Goal: Task Accomplishment & Management: Manage account settings

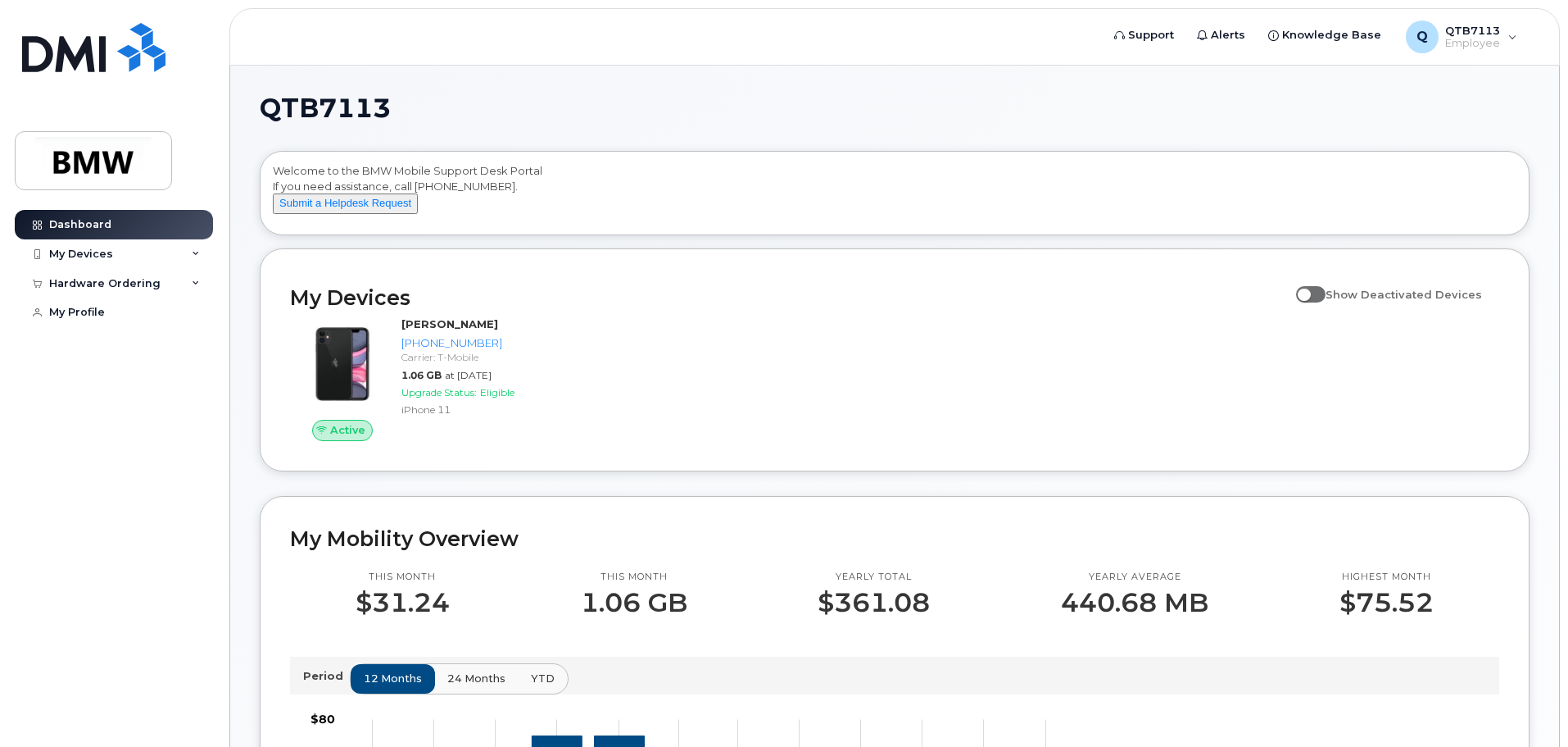
click at [1325, 303] on span at bounding box center [1311, 294] width 29 height 16
click at [1309, 292] on input "Show Deactivated Devices" at bounding box center [1303, 285] width 13 height 13
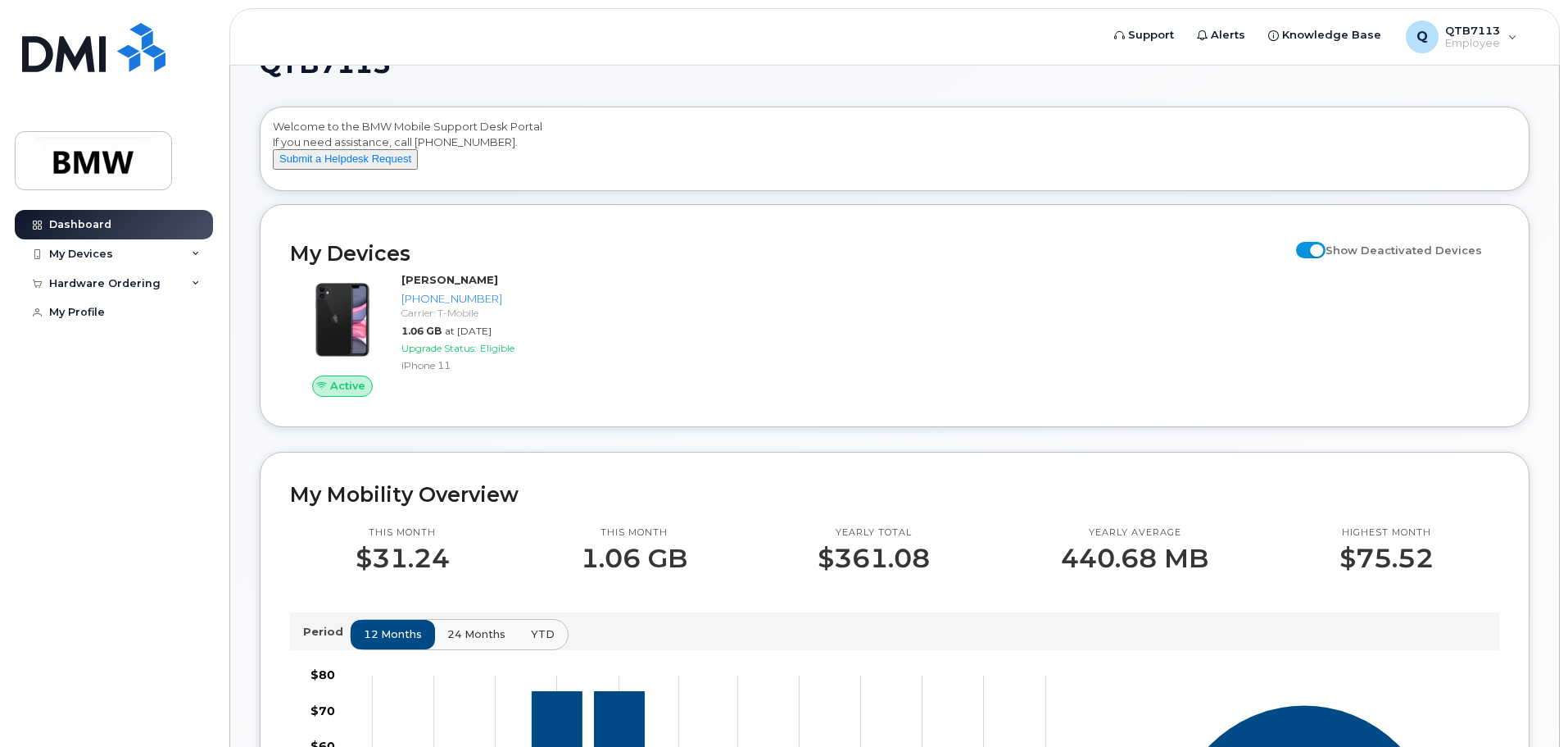
scroll to position [82, 0]
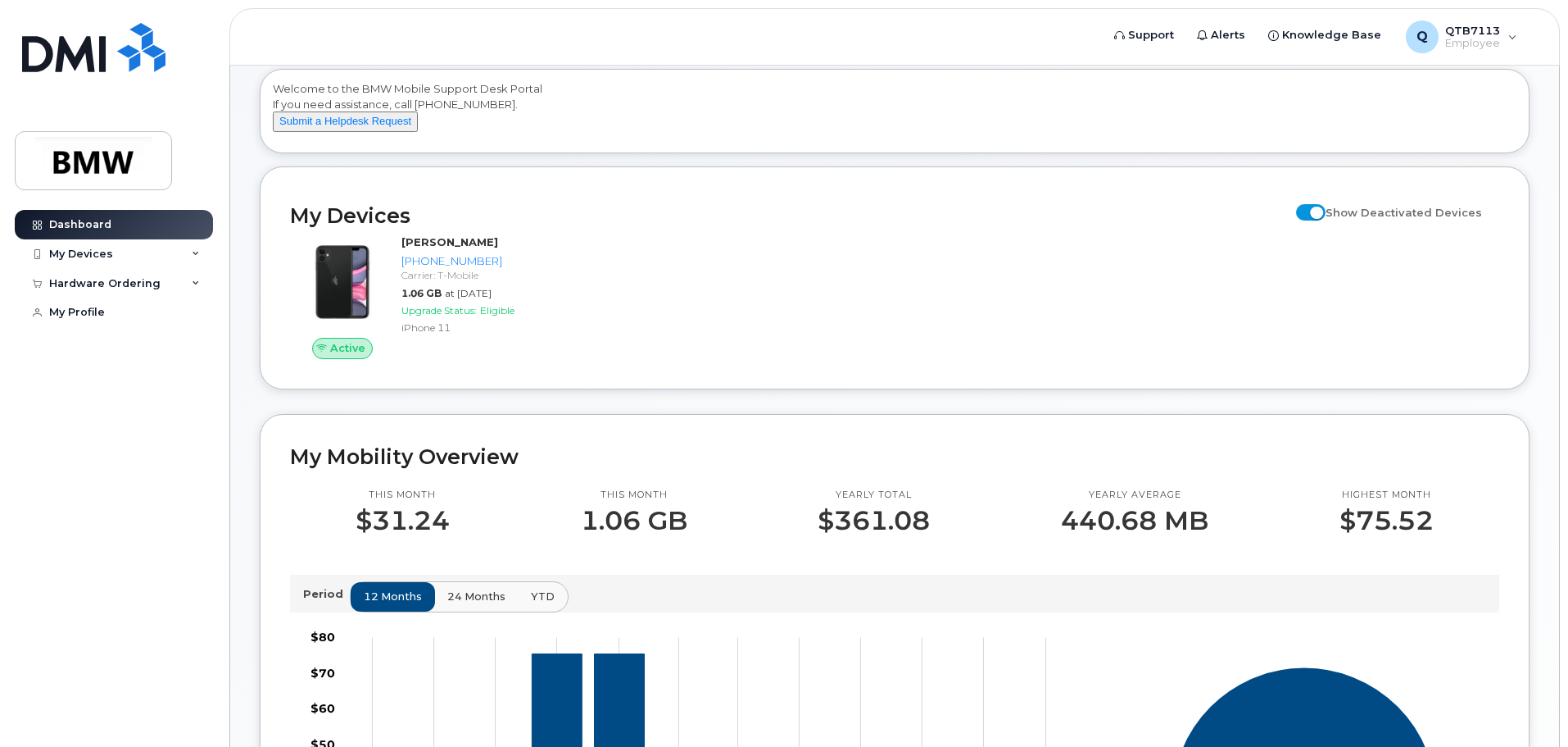
click at [1322, 221] on span at bounding box center [1311, 213] width 29 height 16
click at [1309, 210] on input "Show Deactivated Devices" at bounding box center [1303, 203] width 13 height 13
checkbox input "false"
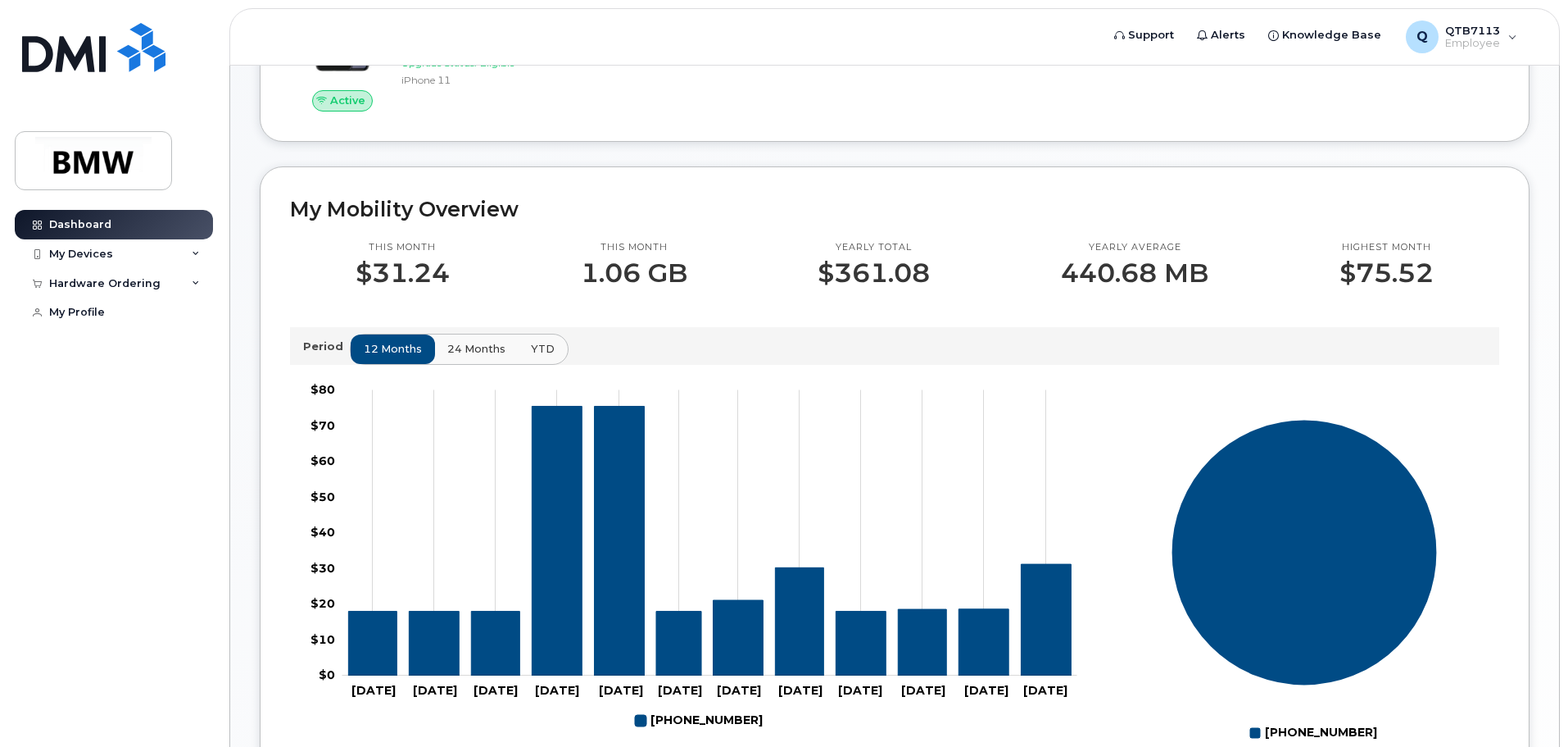
scroll to position [410, 0]
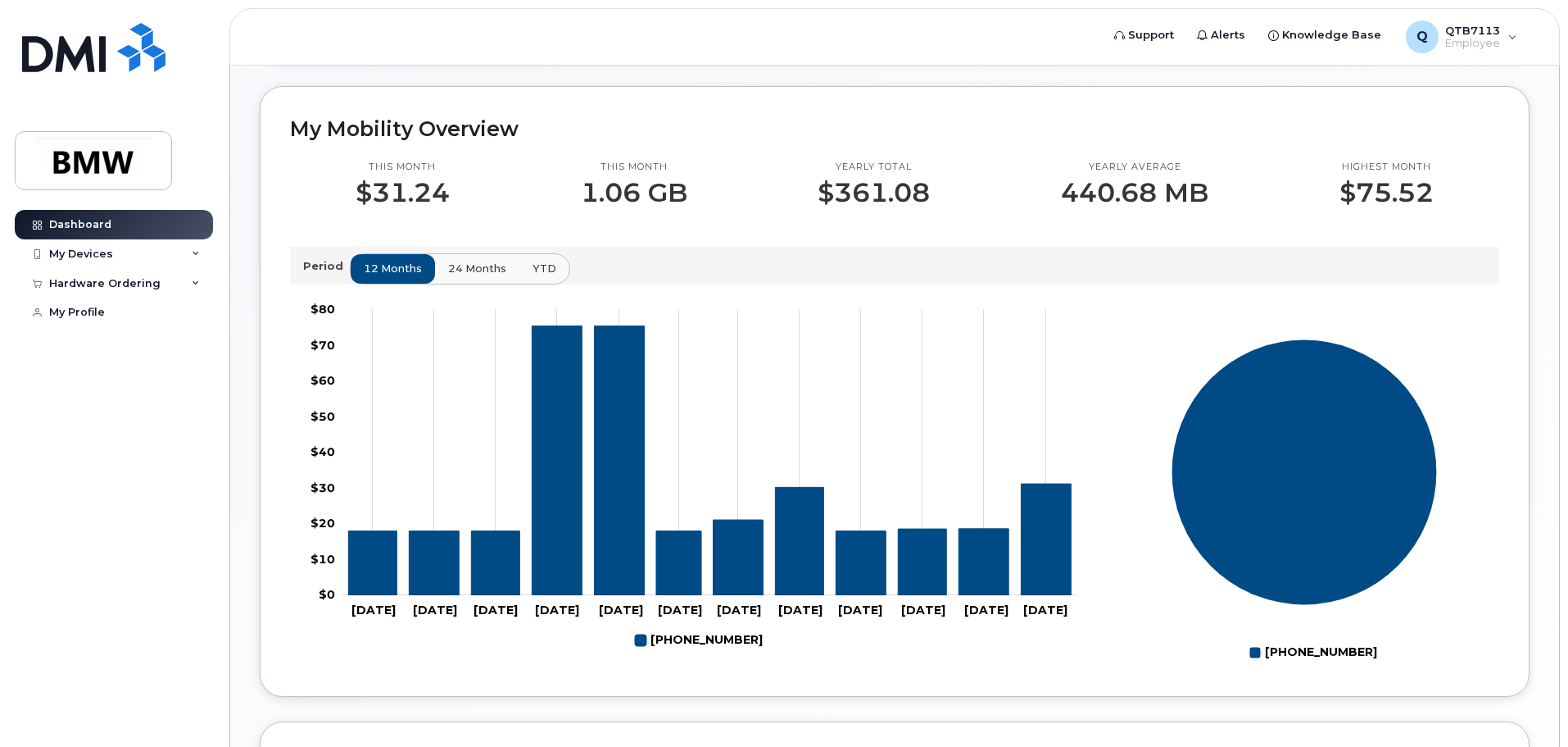
click at [472, 276] on span "24 months" at bounding box center [477, 268] width 58 height 15
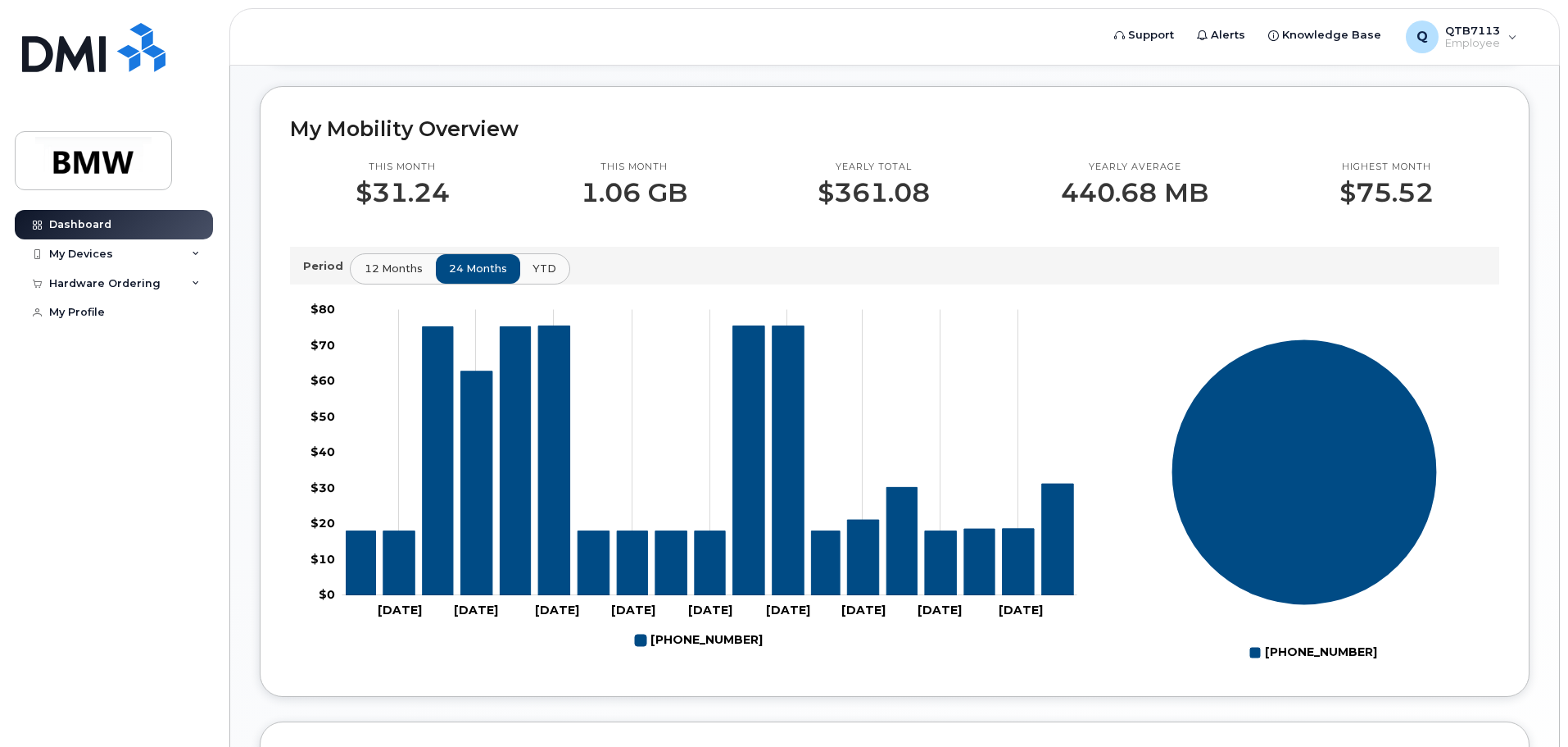
click at [404, 284] on button "12 months" at bounding box center [393, 269] width 86 height 29
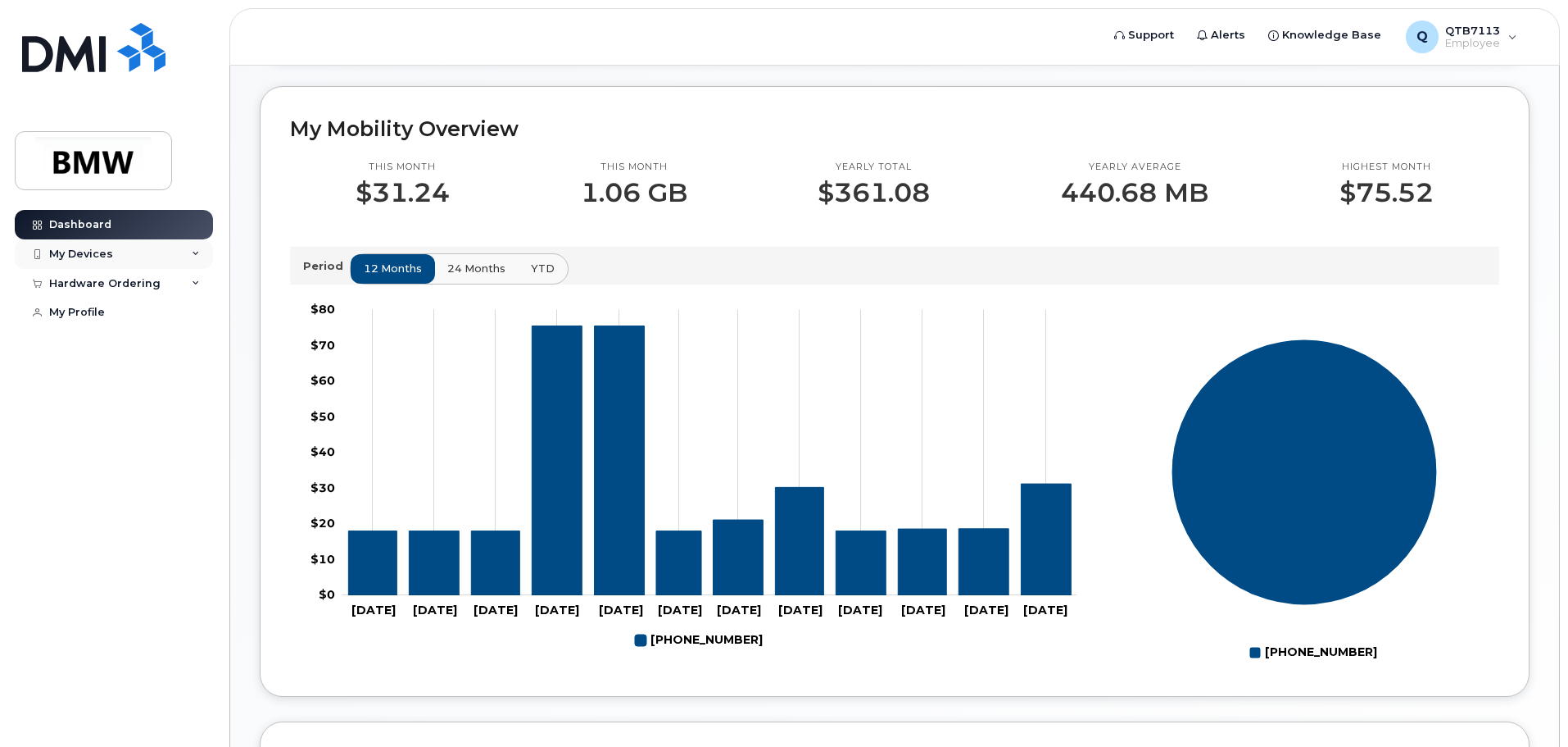
click at [194, 253] on icon at bounding box center [195, 254] width 8 height 8
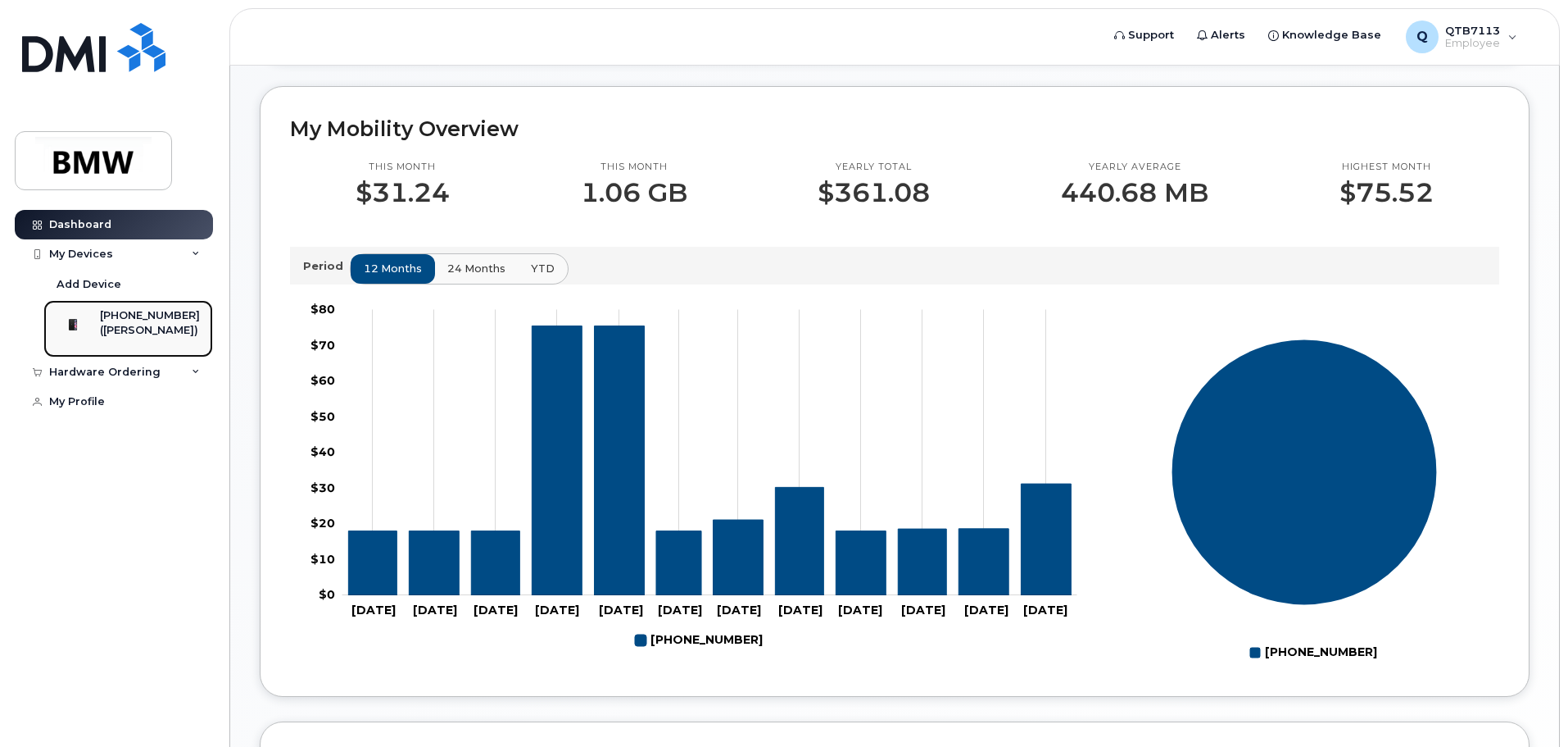
drag, startPoint x: 154, startPoint y: 314, endPoint x: 169, endPoint y: 312, distance: 15.1
click at [154, 314] on div "[PHONE_NUMBER]" at bounding box center [150, 315] width 100 height 15
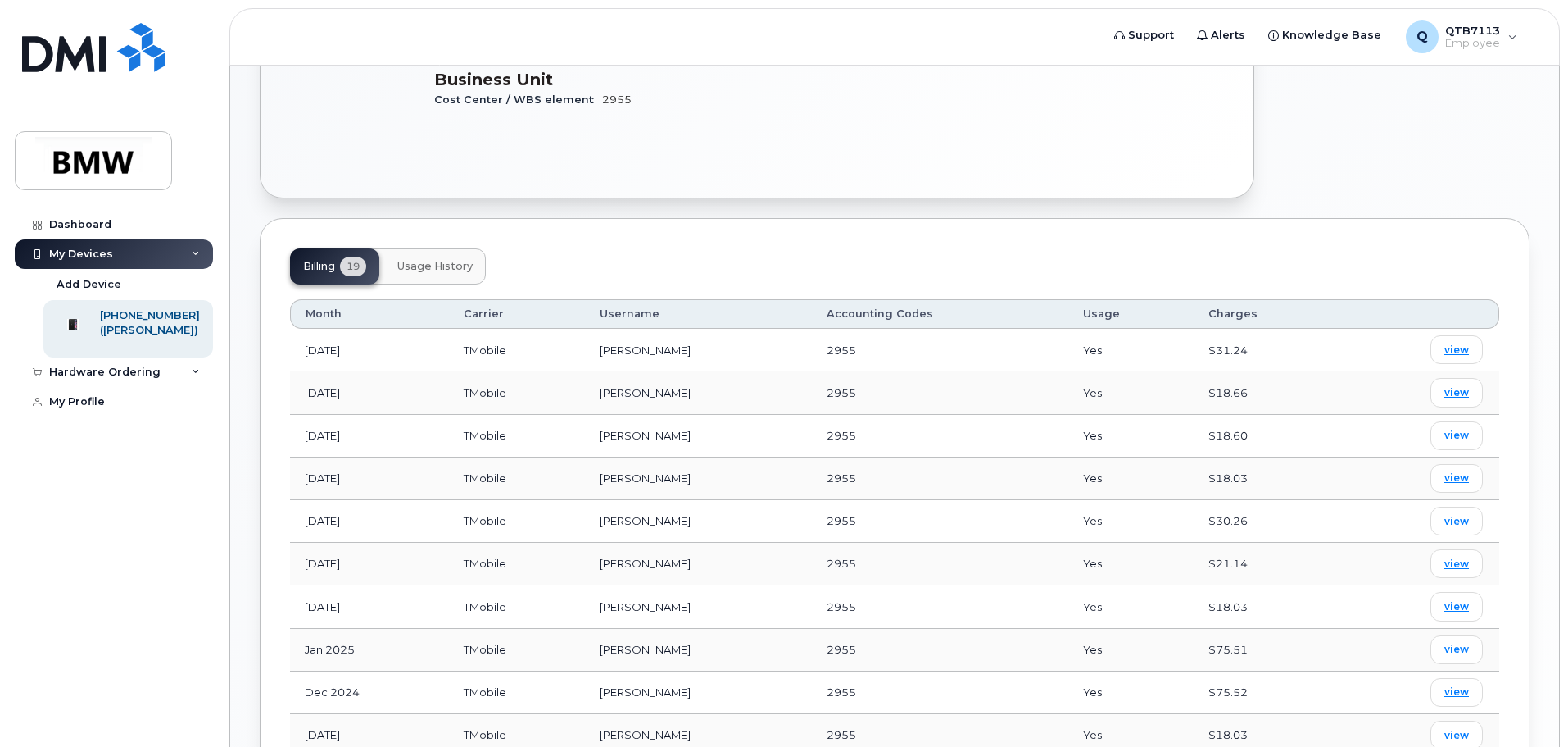
scroll to position [492, 0]
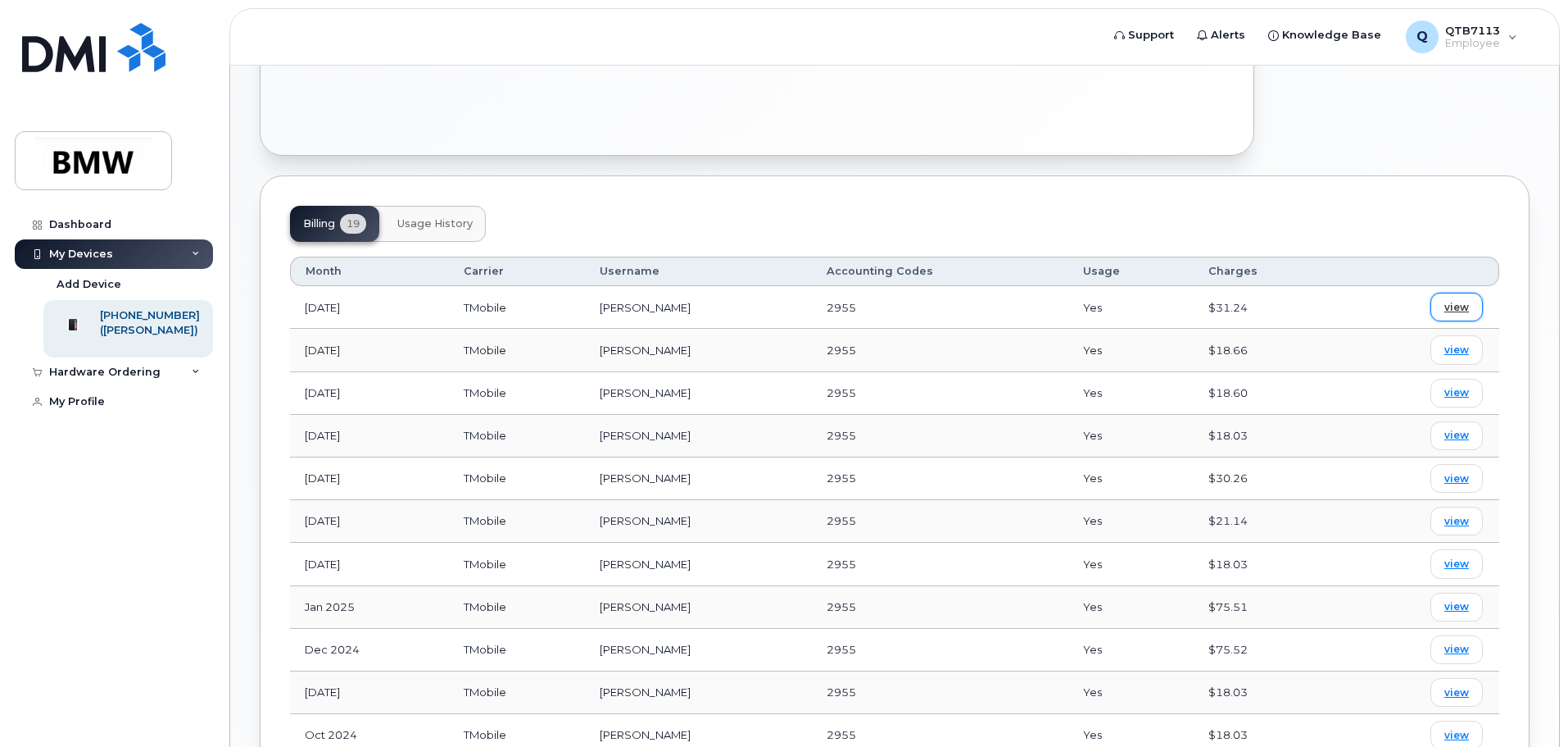
click at [1452, 300] on span "view" at bounding box center [1456, 307] width 25 height 15
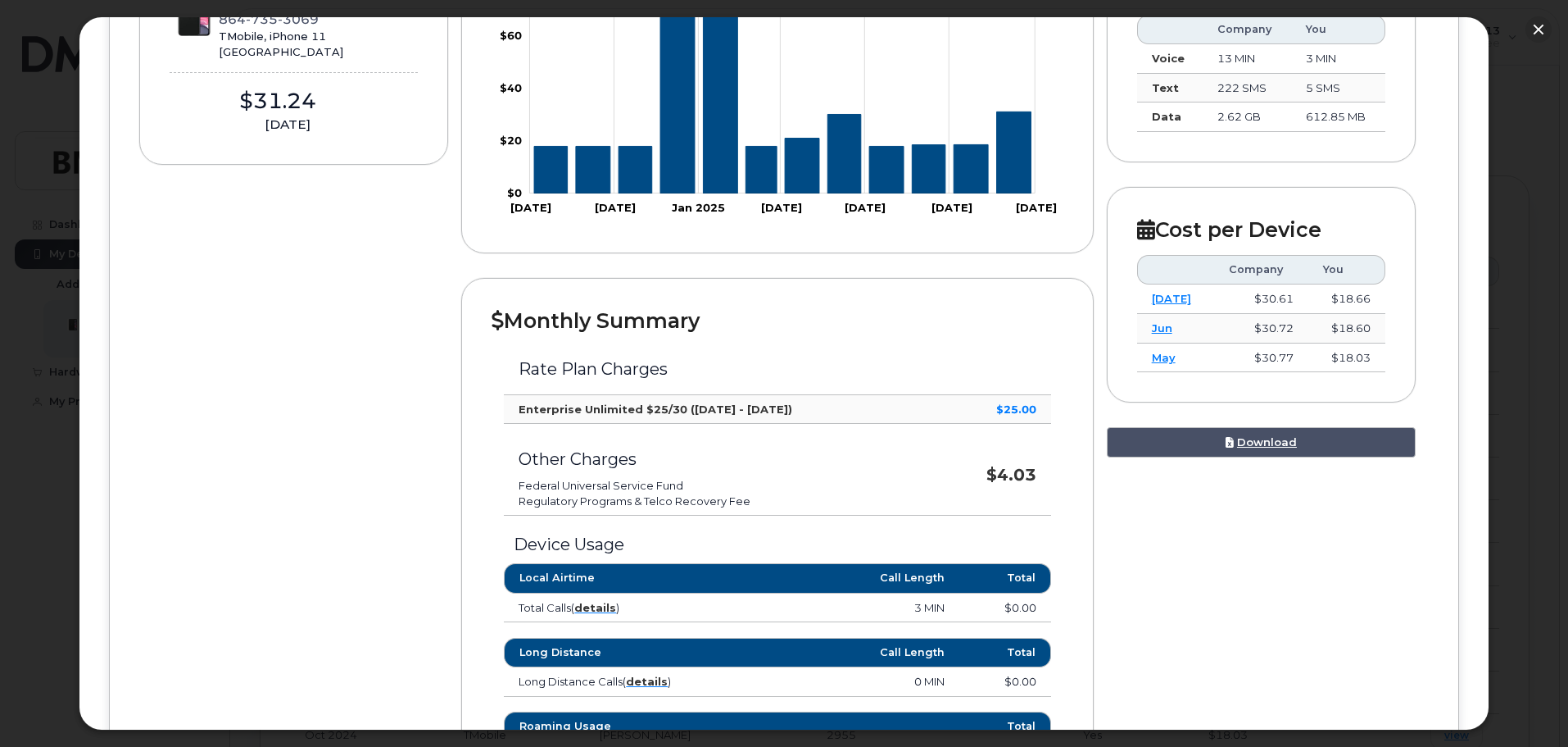
scroll to position [0, 0]
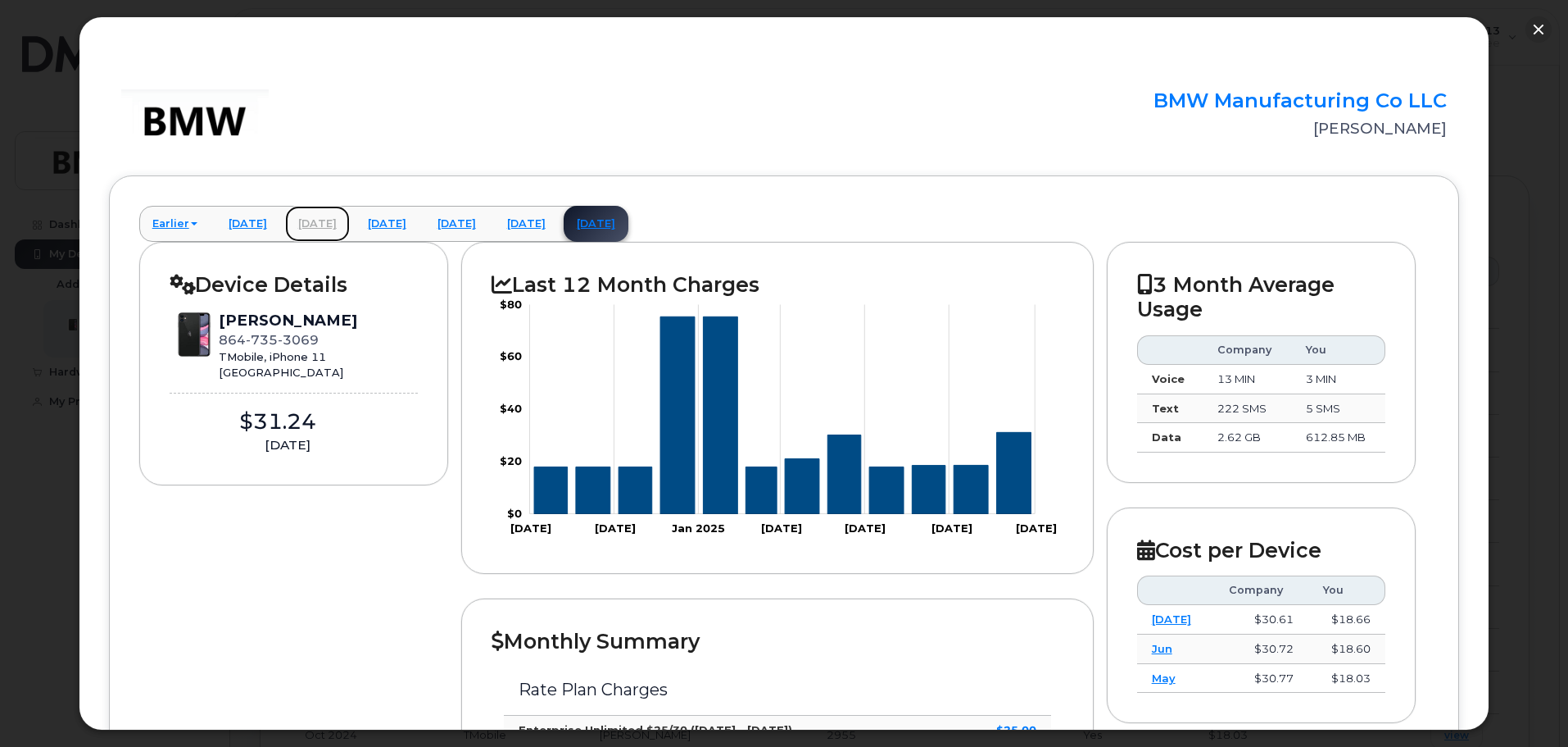
click at [332, 225] on link "April 2025" at bounding box center [317, 224] width 65 height 36
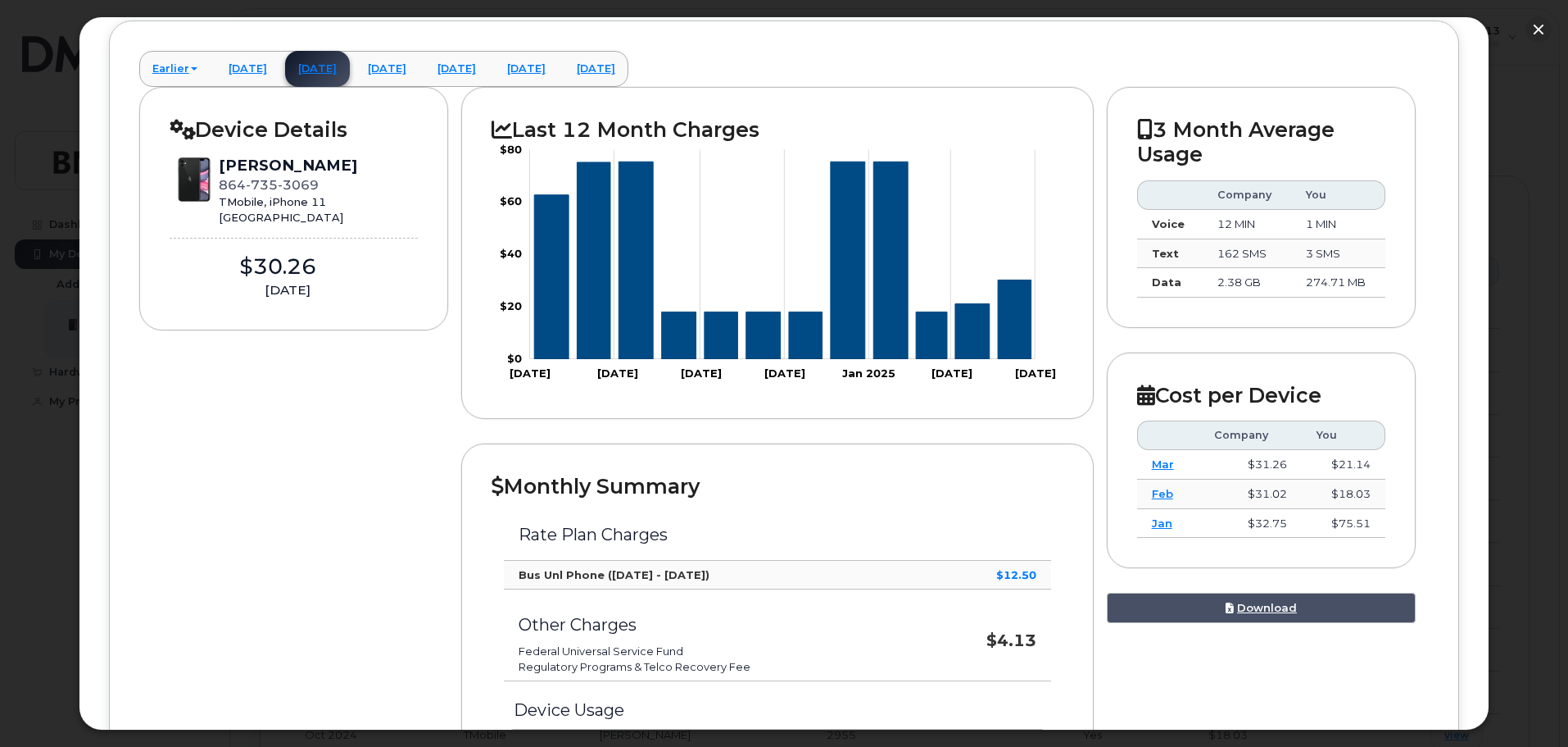
scroll to position [164, 0]
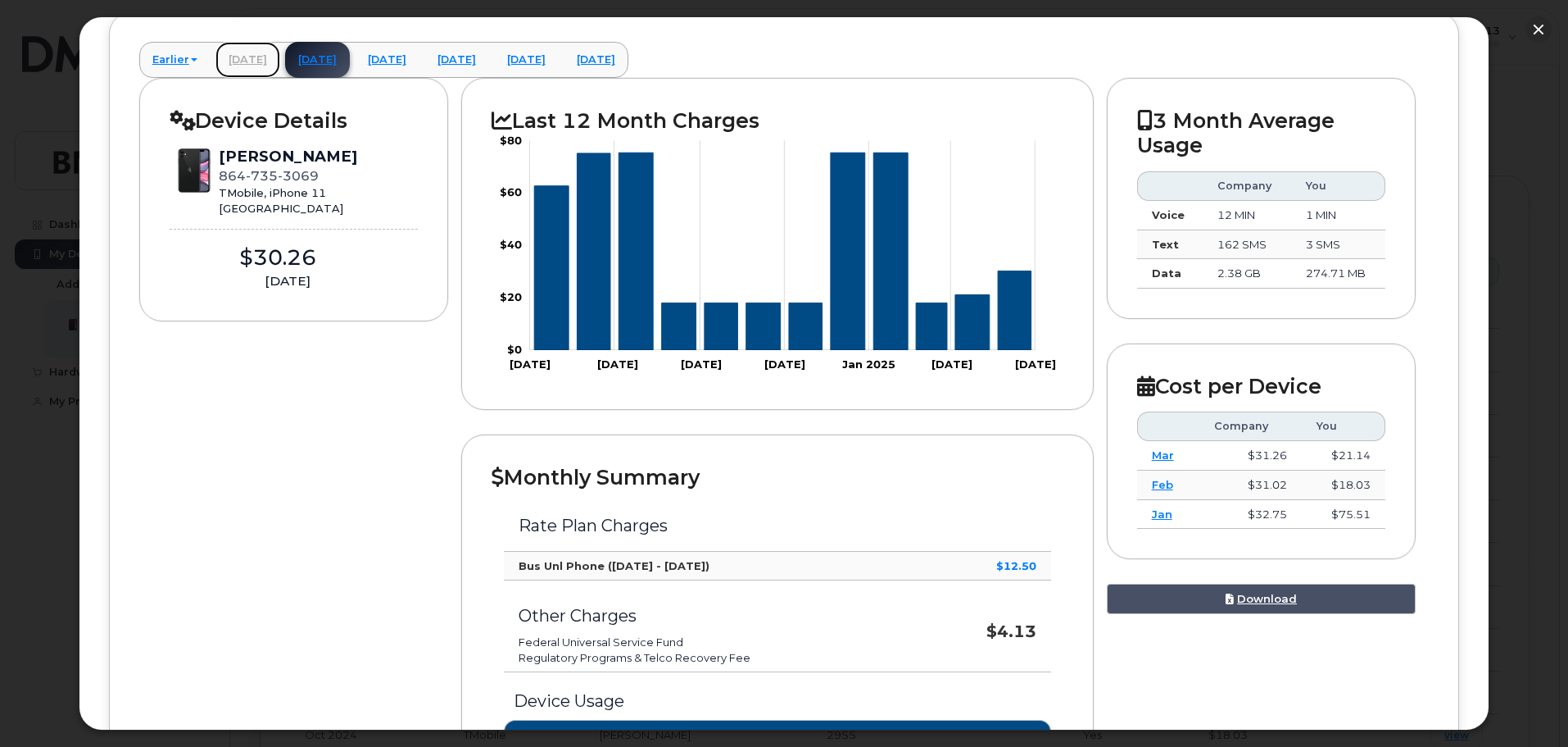
click at [247, 55] on link "March 2025" at bounding box center [247, 60] width 65 height 36
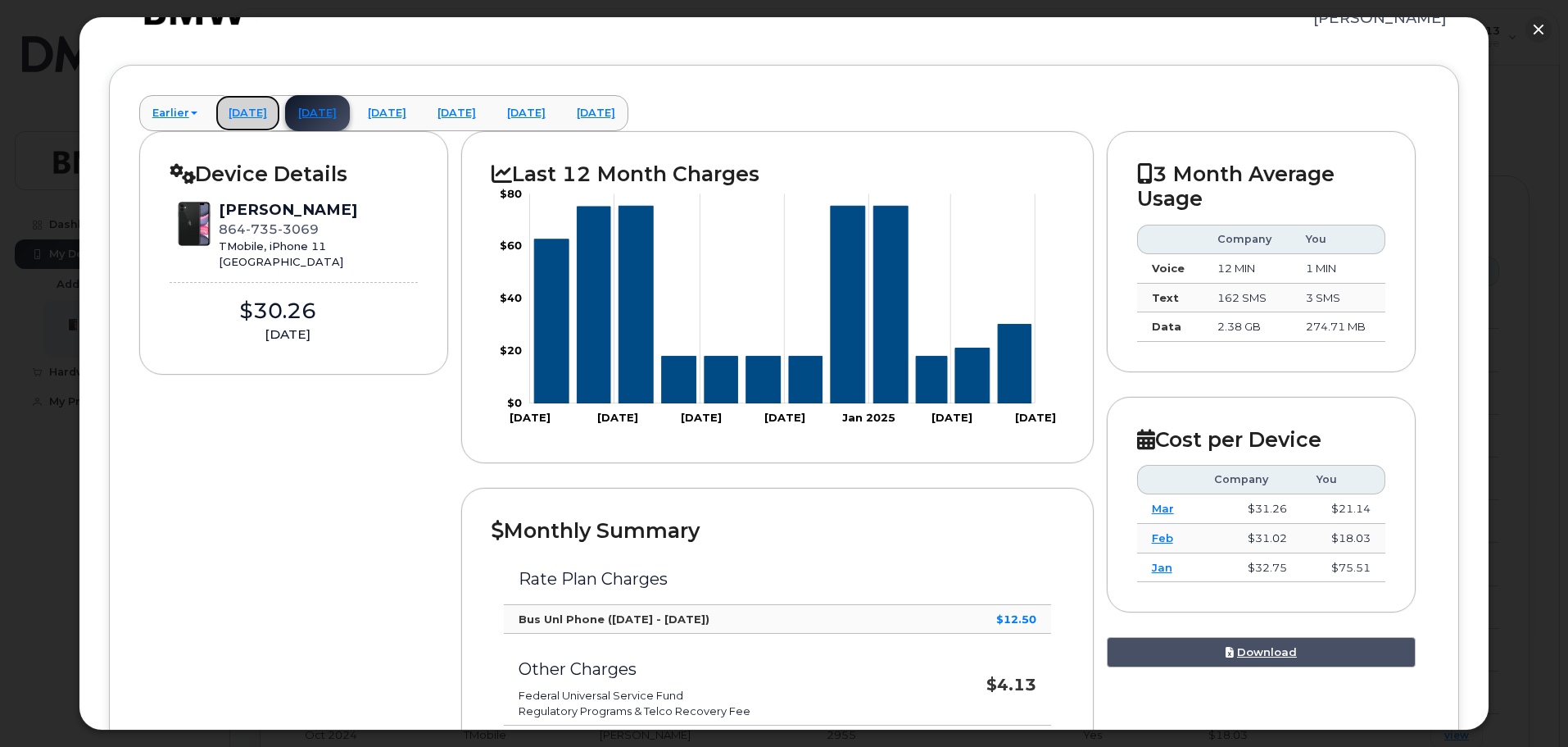
scroll to position [82, 0]
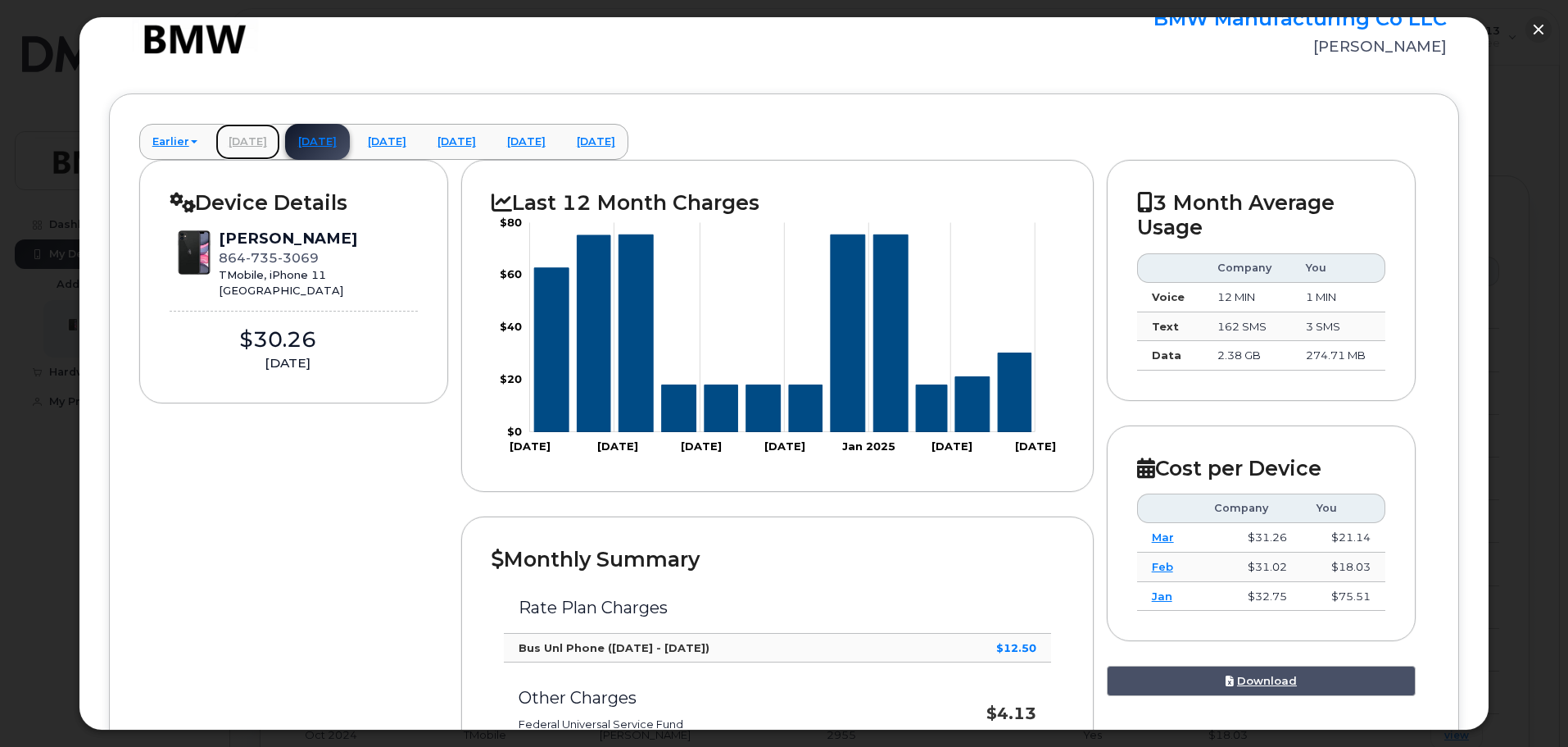
click at [280, 141] on link "March 2025" at bounding box center [247, 142] width 65 height 36
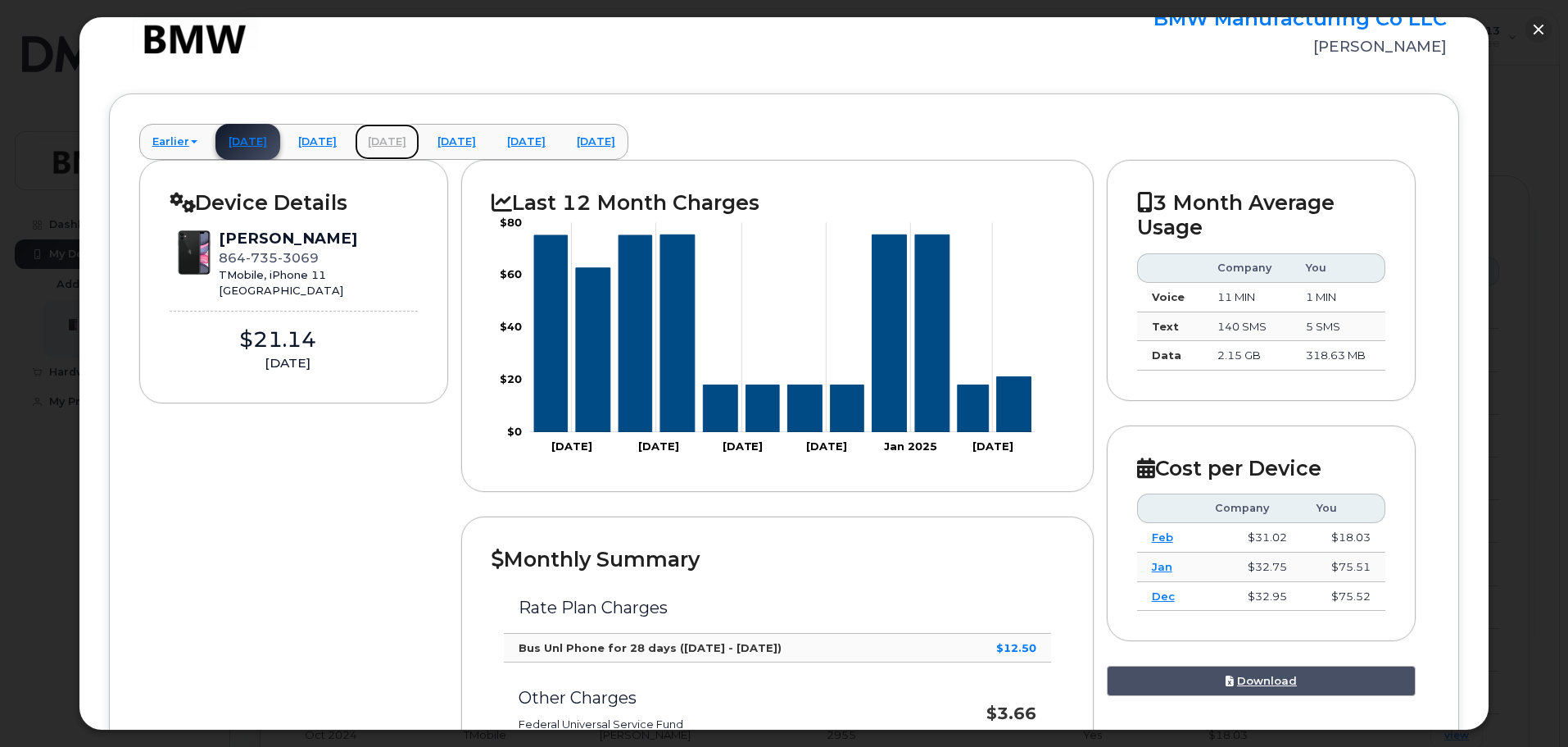
click at [420, 143] on link "May 2025" at bounding box center [386, 142] width 65 height 36
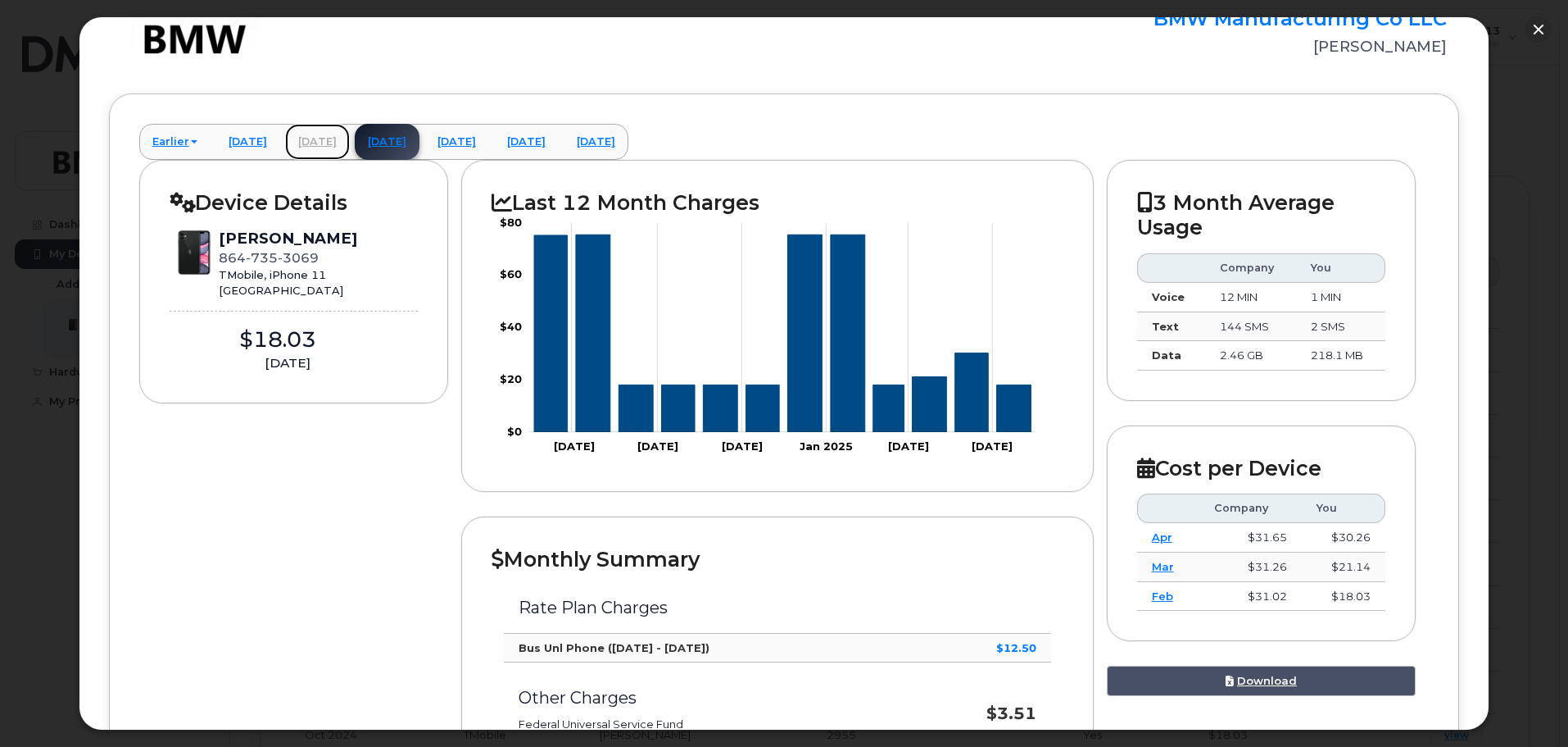
click at [350, 144] on link "April 2025" at bounding box center [317, 142] width 65 height 36
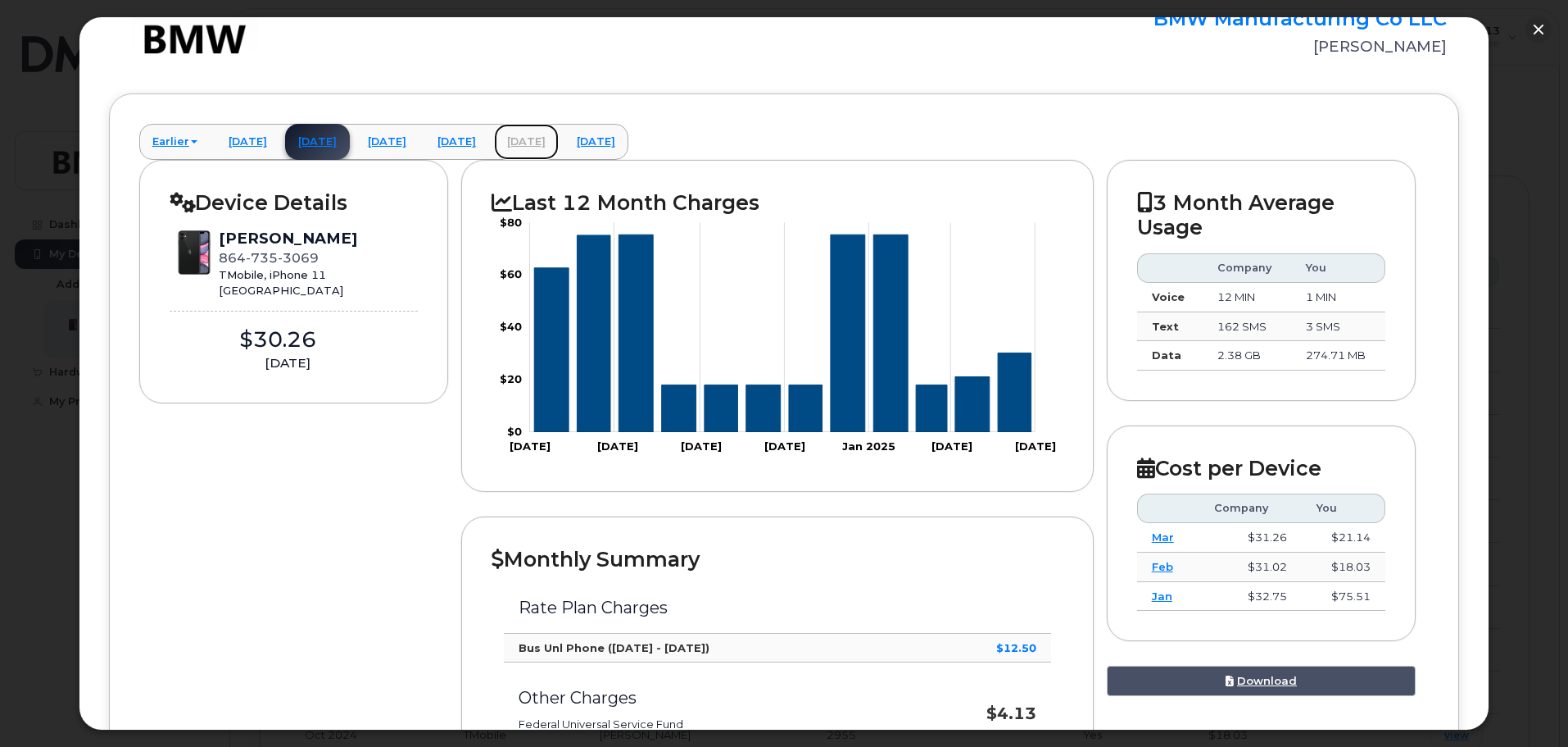
click at [559, 141] on link "July 2025" at bounding box center [526, 142] width 65 height 36
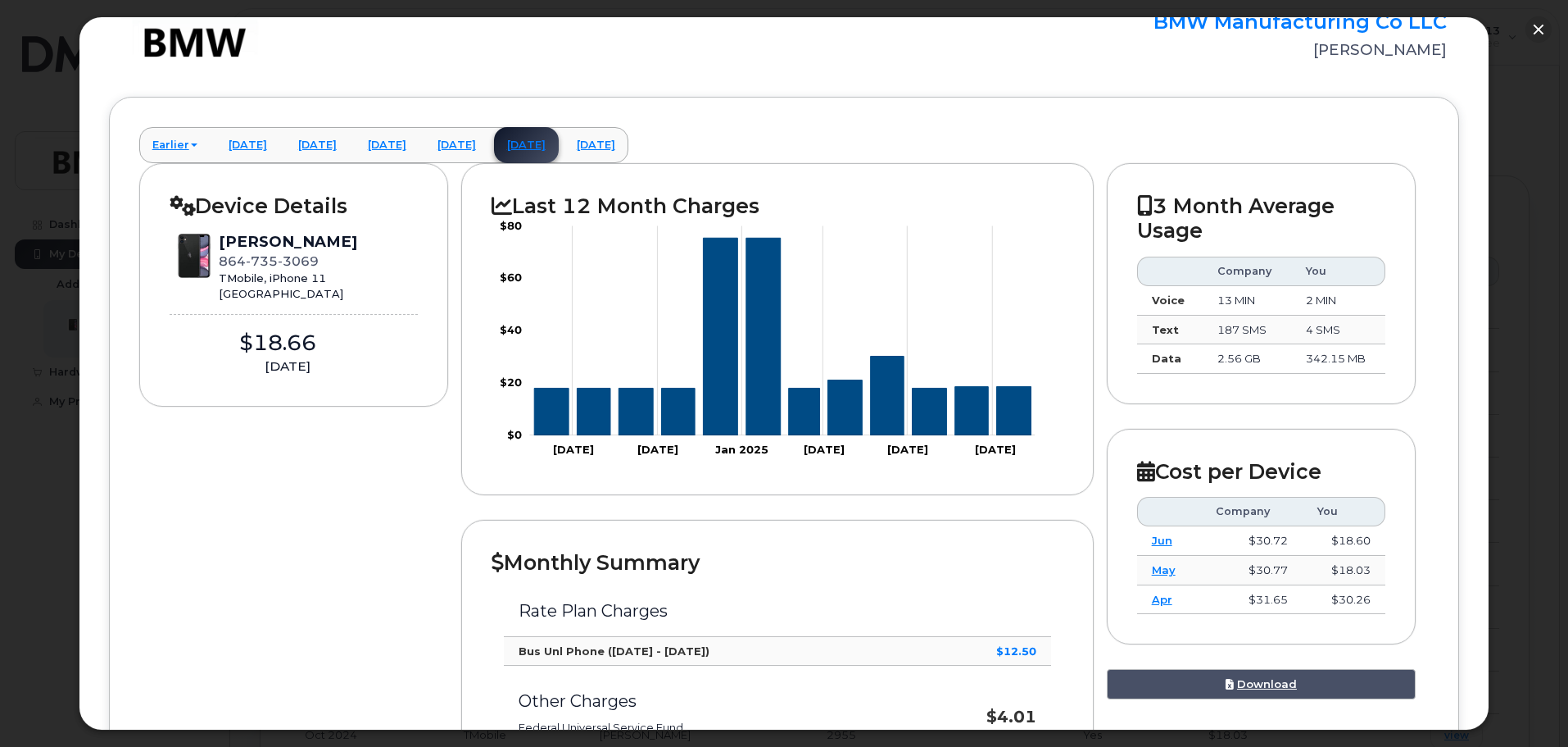
scroll to position [0, 0]
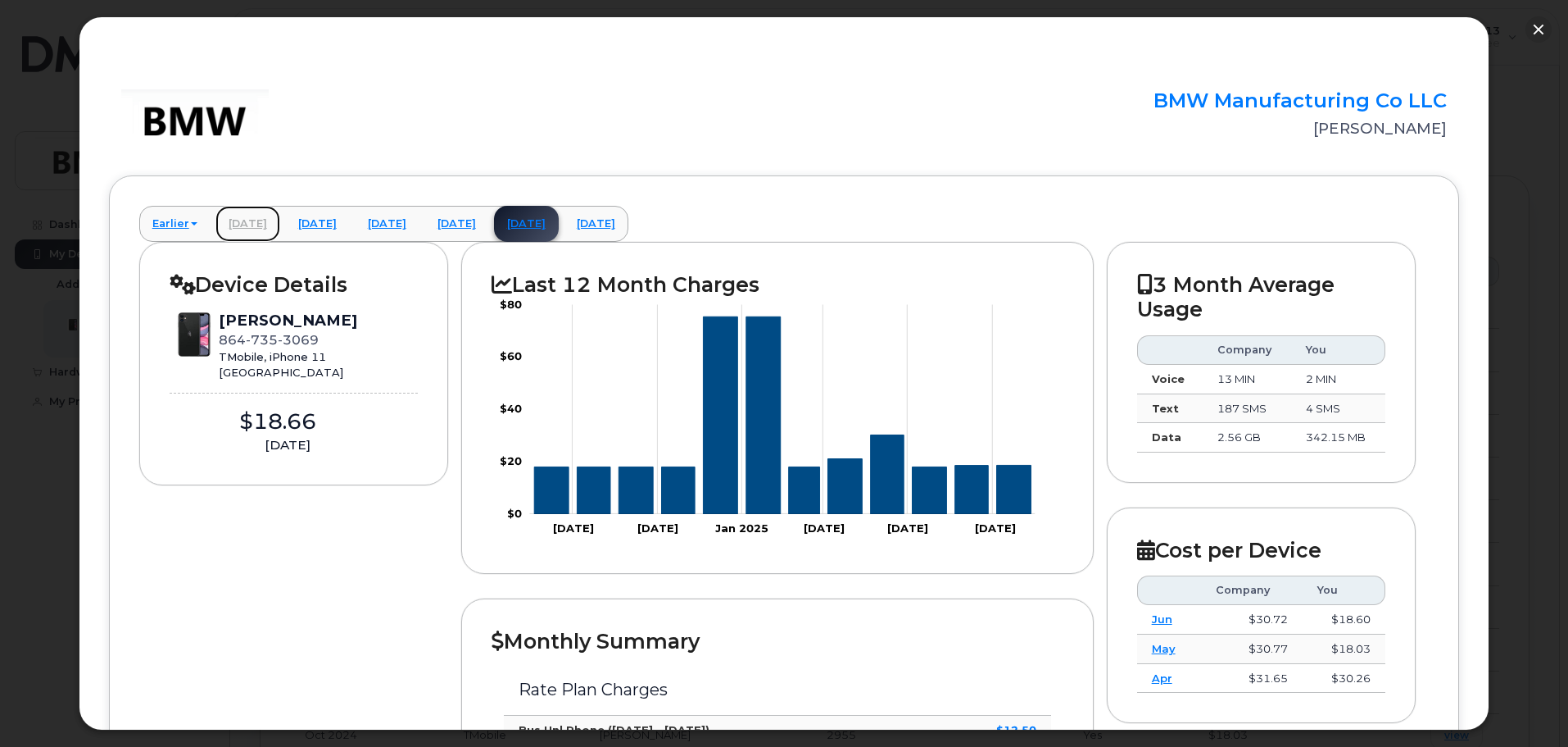
click at [256, 224] on link "March 2025" at bounding box center [247, 224] width 65 height 36
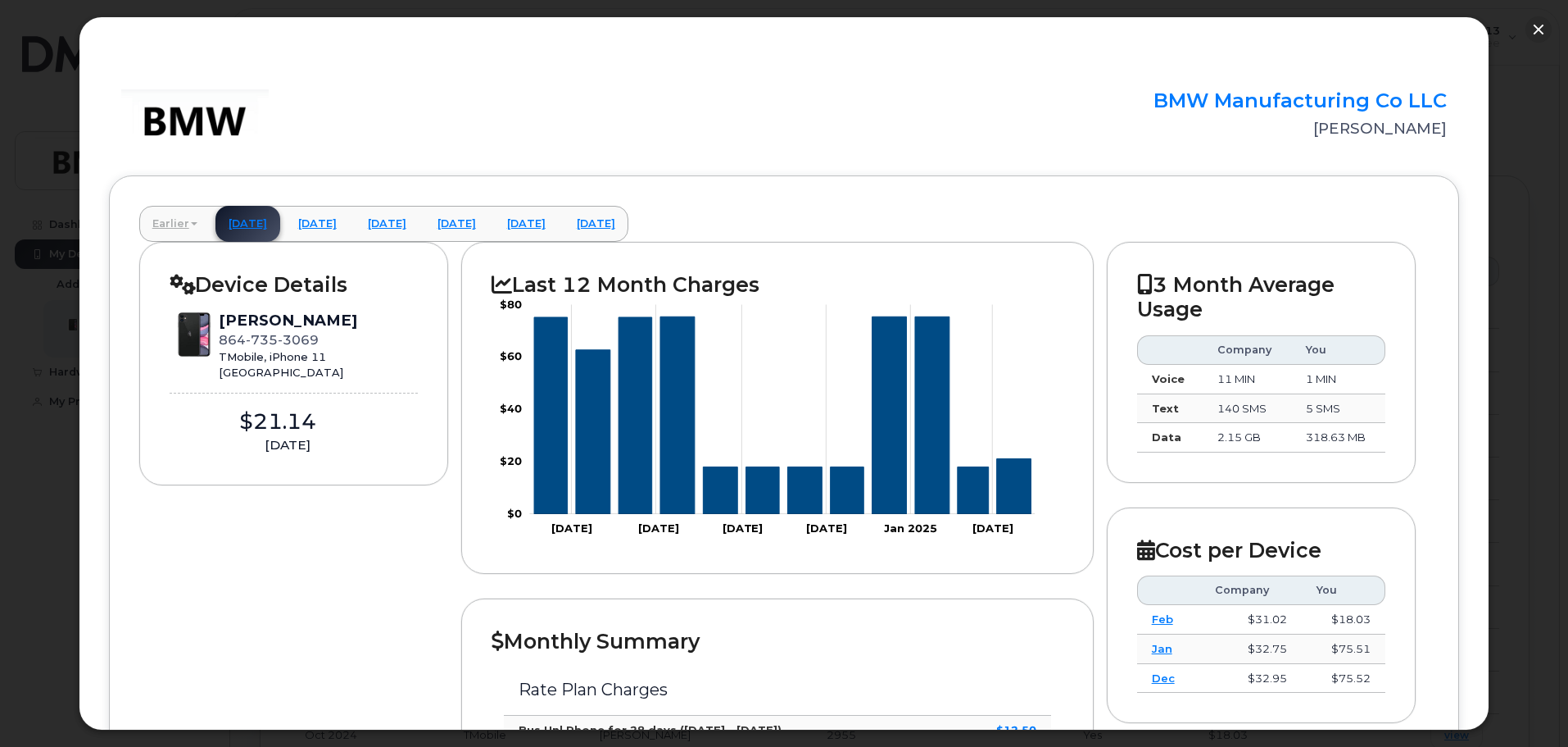
click at [192, 223] on span at bounding box center [194, 224] width 6 height 4
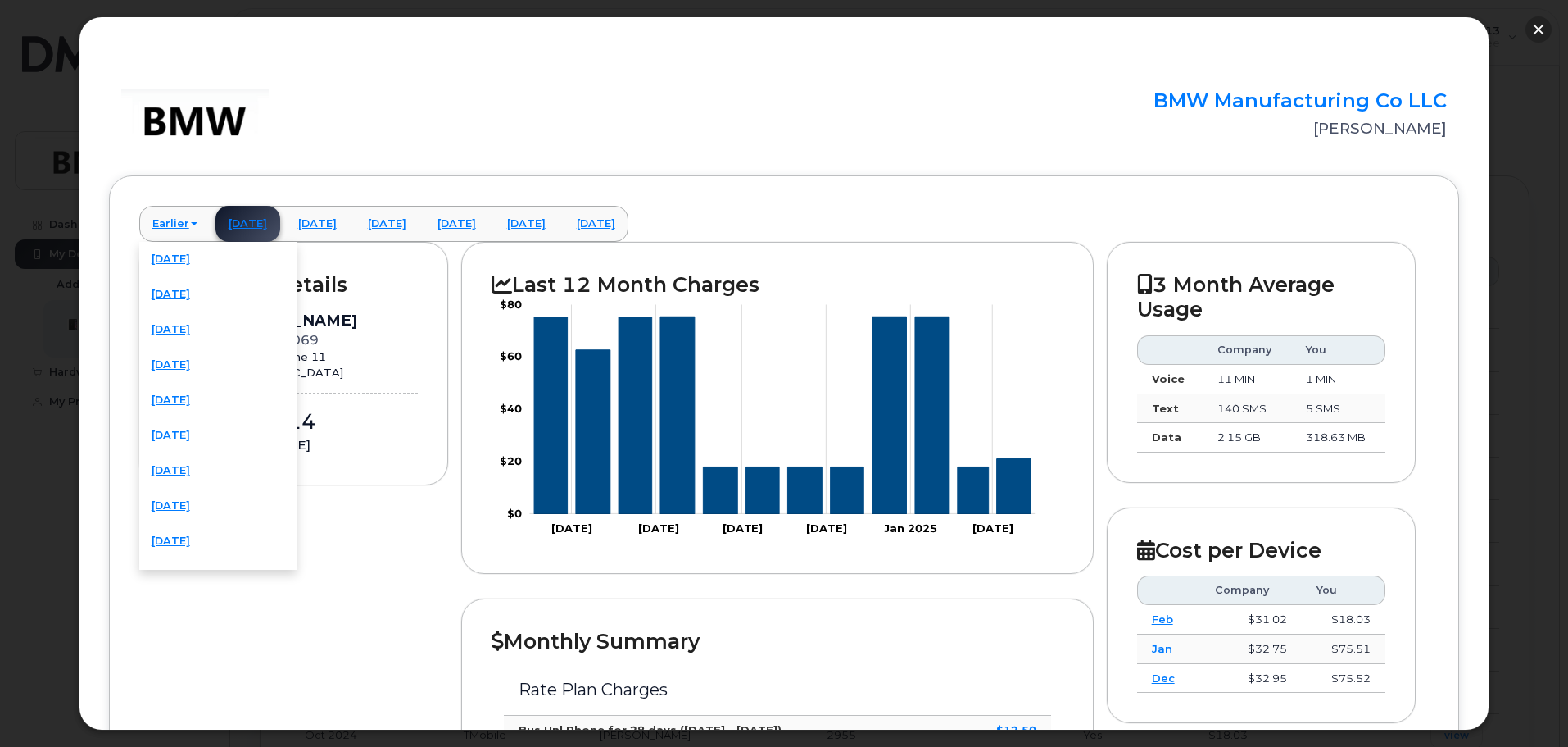
click at [1539, 26] on button "button" at bounding box center [1538, 29] width 26 height 26
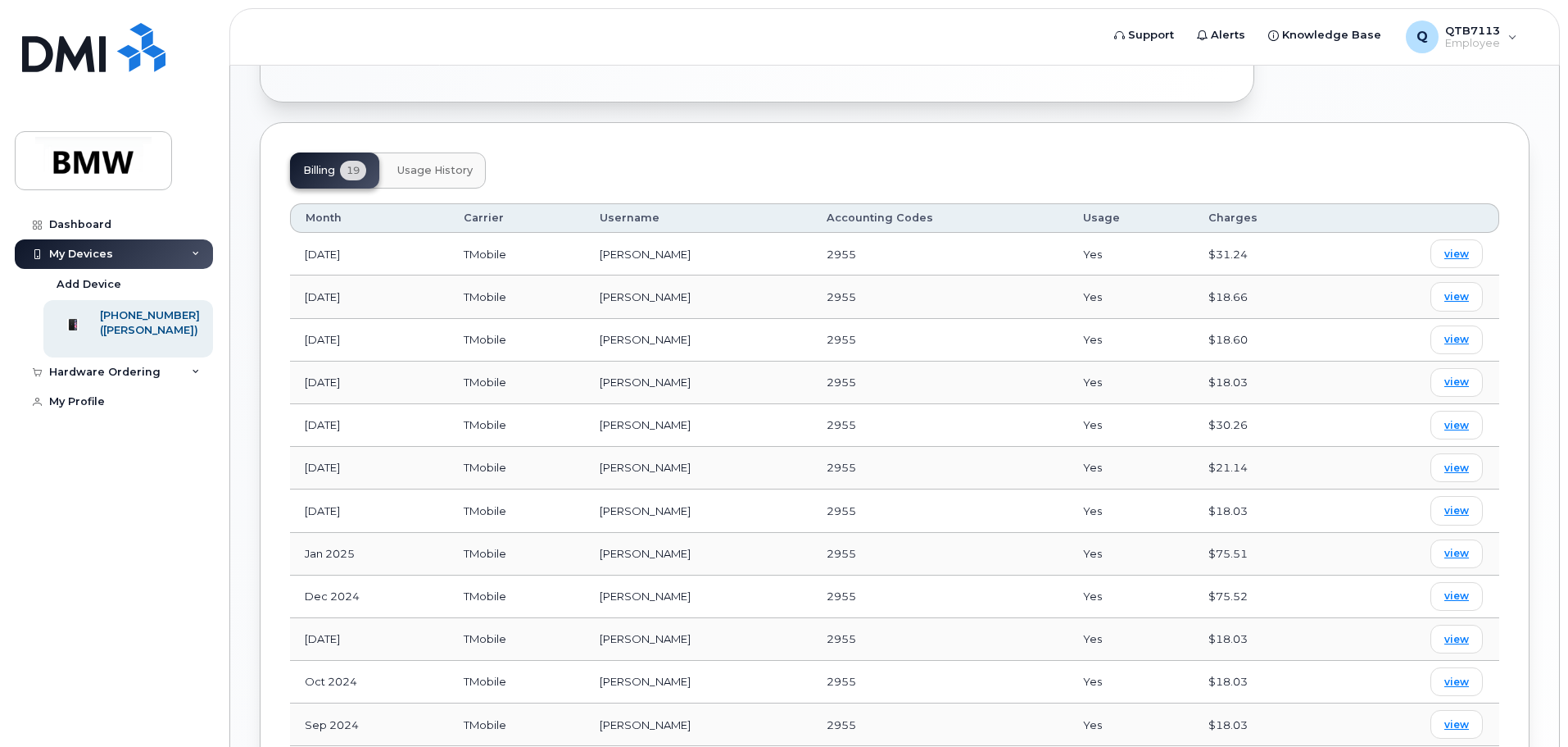
scroll to position [573, 0]
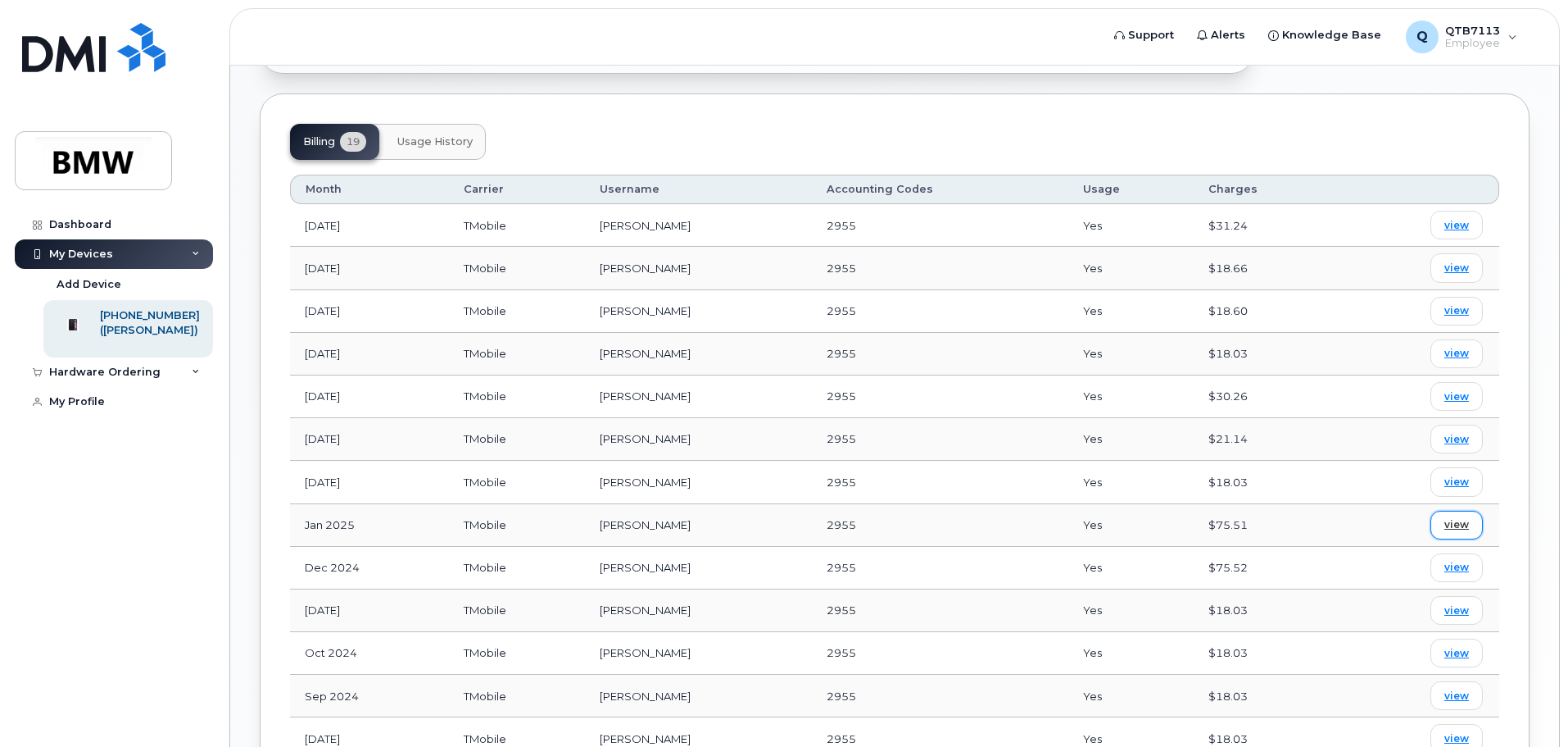
click at [1456, 517] on span "view" at bounding box center [1456, 524] width 25 height 15
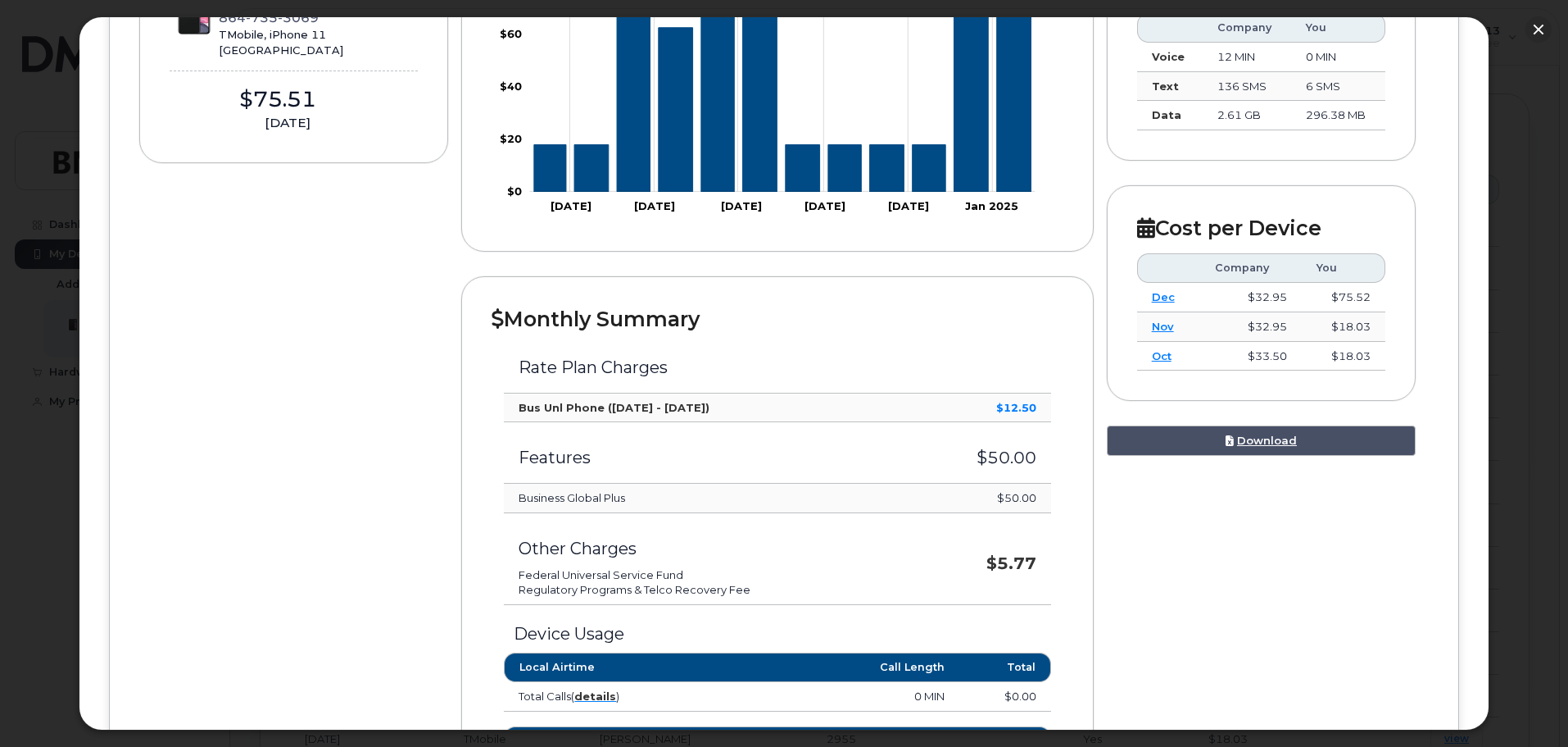
scroll to position [164, 0]
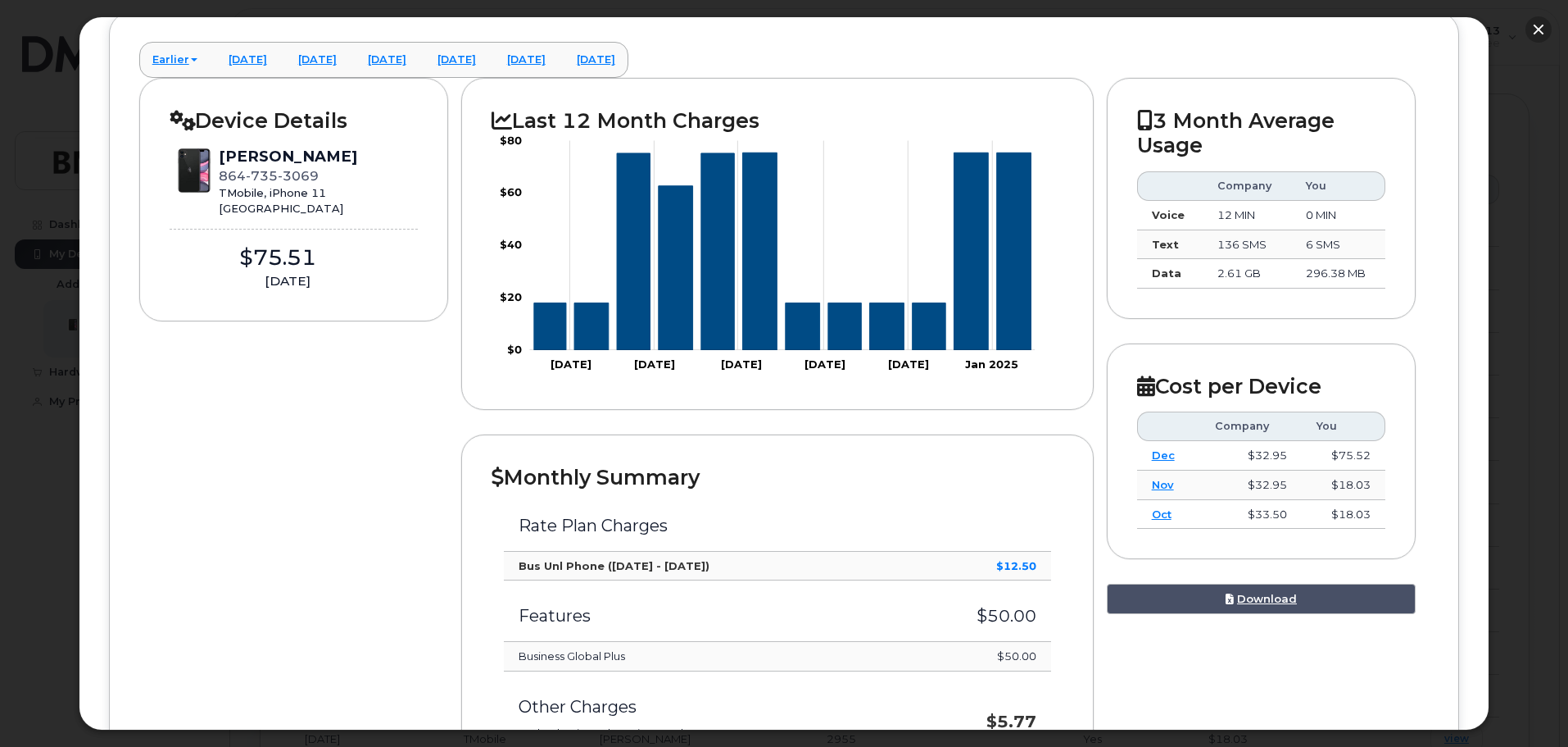
click at [1534, 32] on button "button" at bounding box center [1538, 29] width 26 height 26
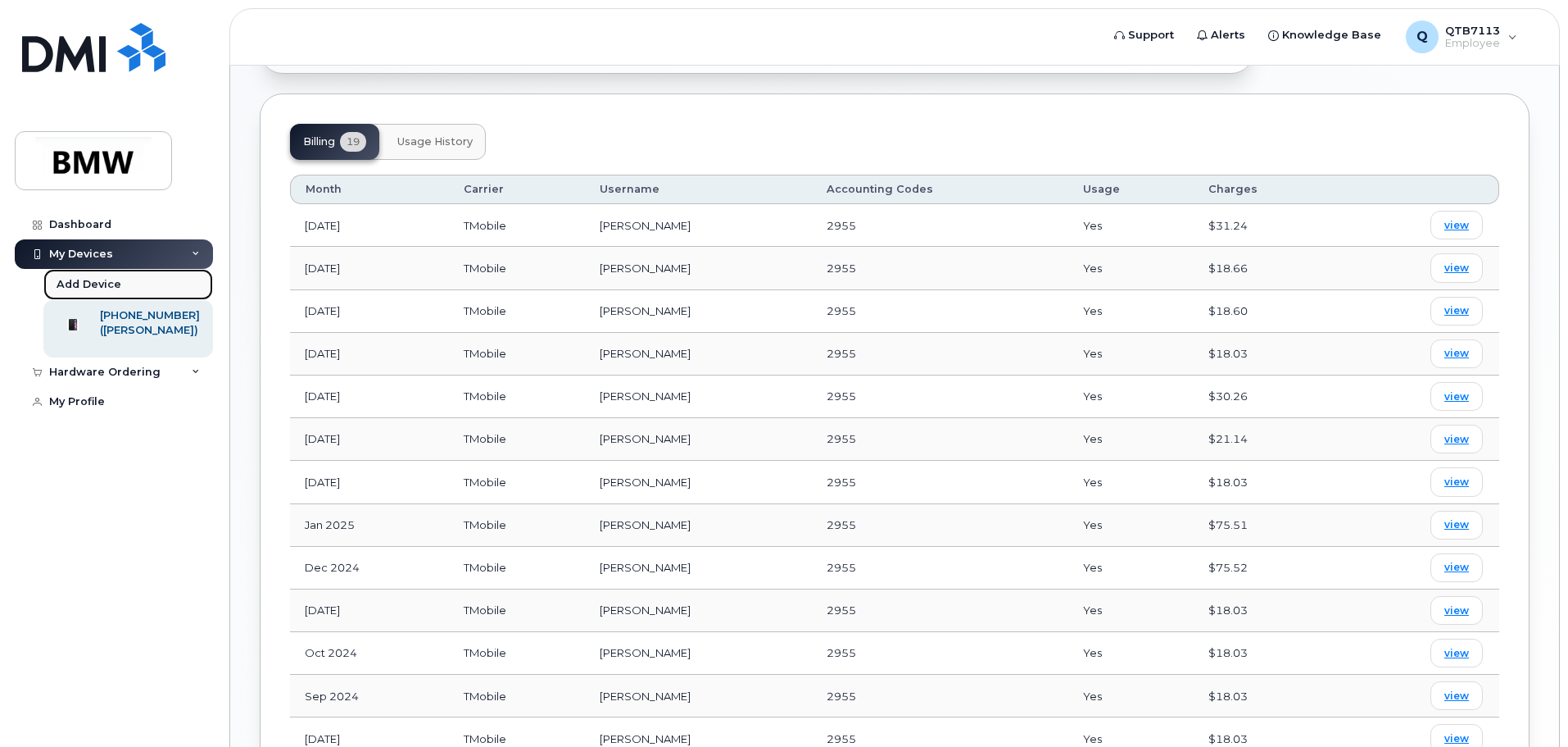
click at [104, 282] on div "Add Device" at bounding box center [88, 284] width 65 height 15
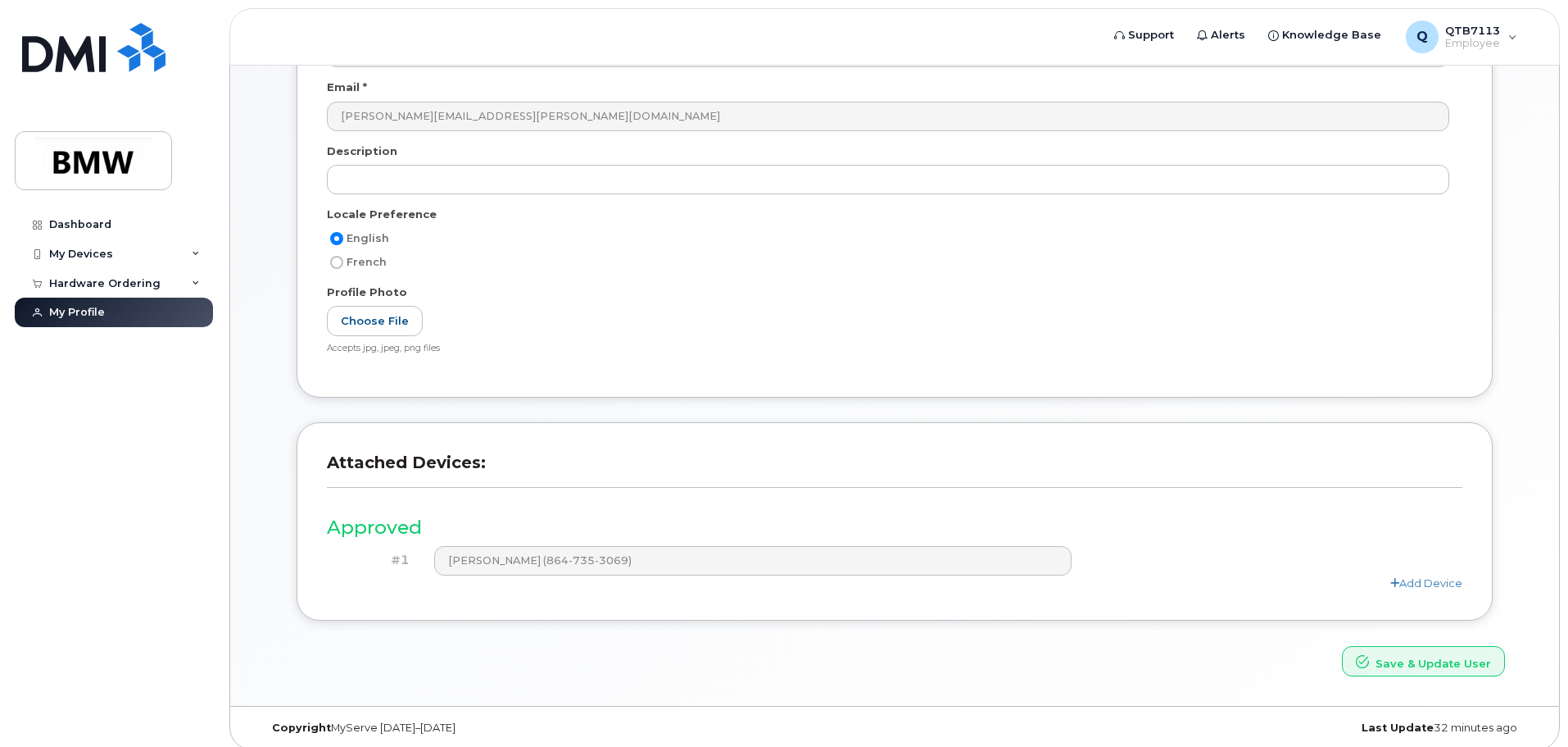
scroll to position [227, 0]
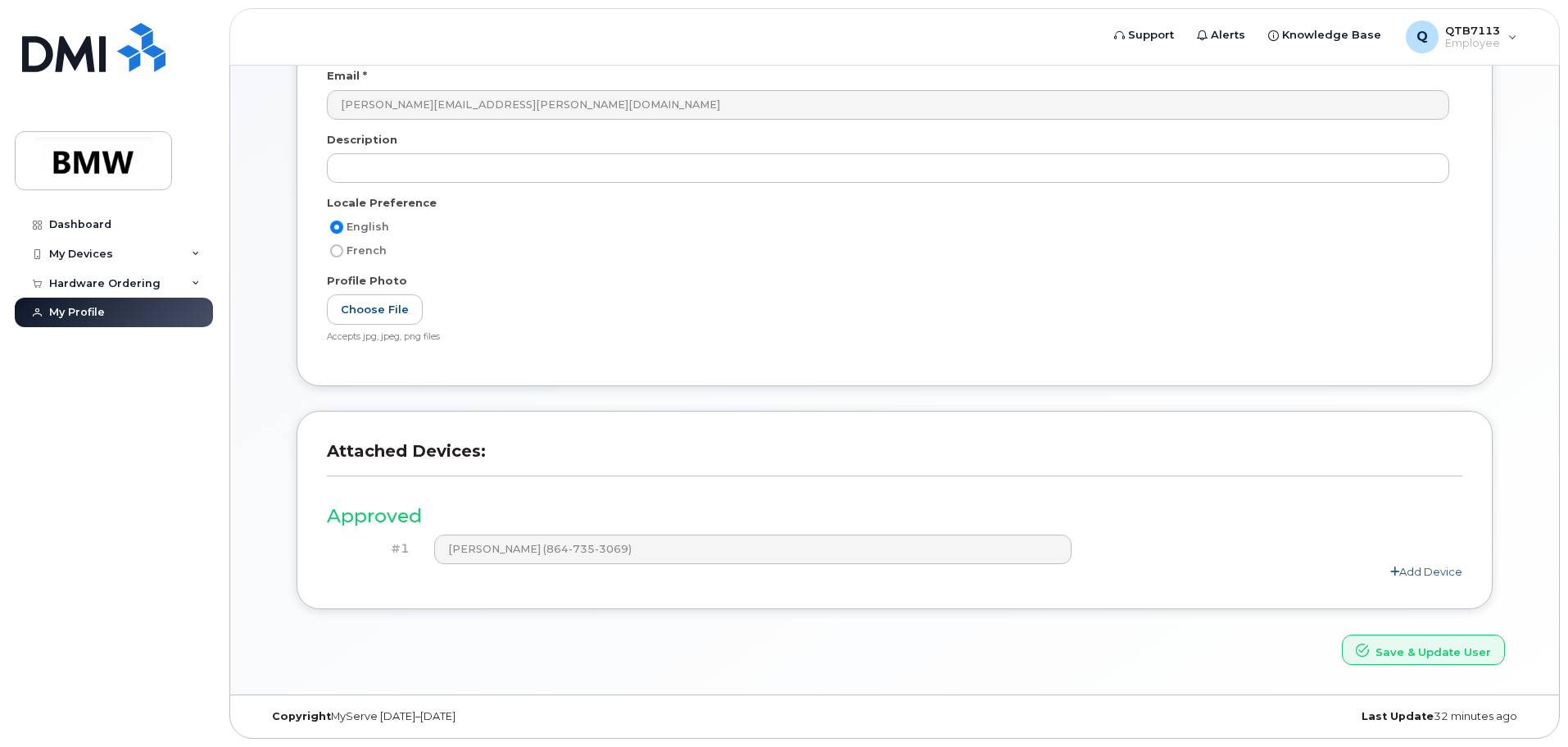
click at [1429, 573] on link "Add Device" at bounding box center [1425, 571] width 72 height 13
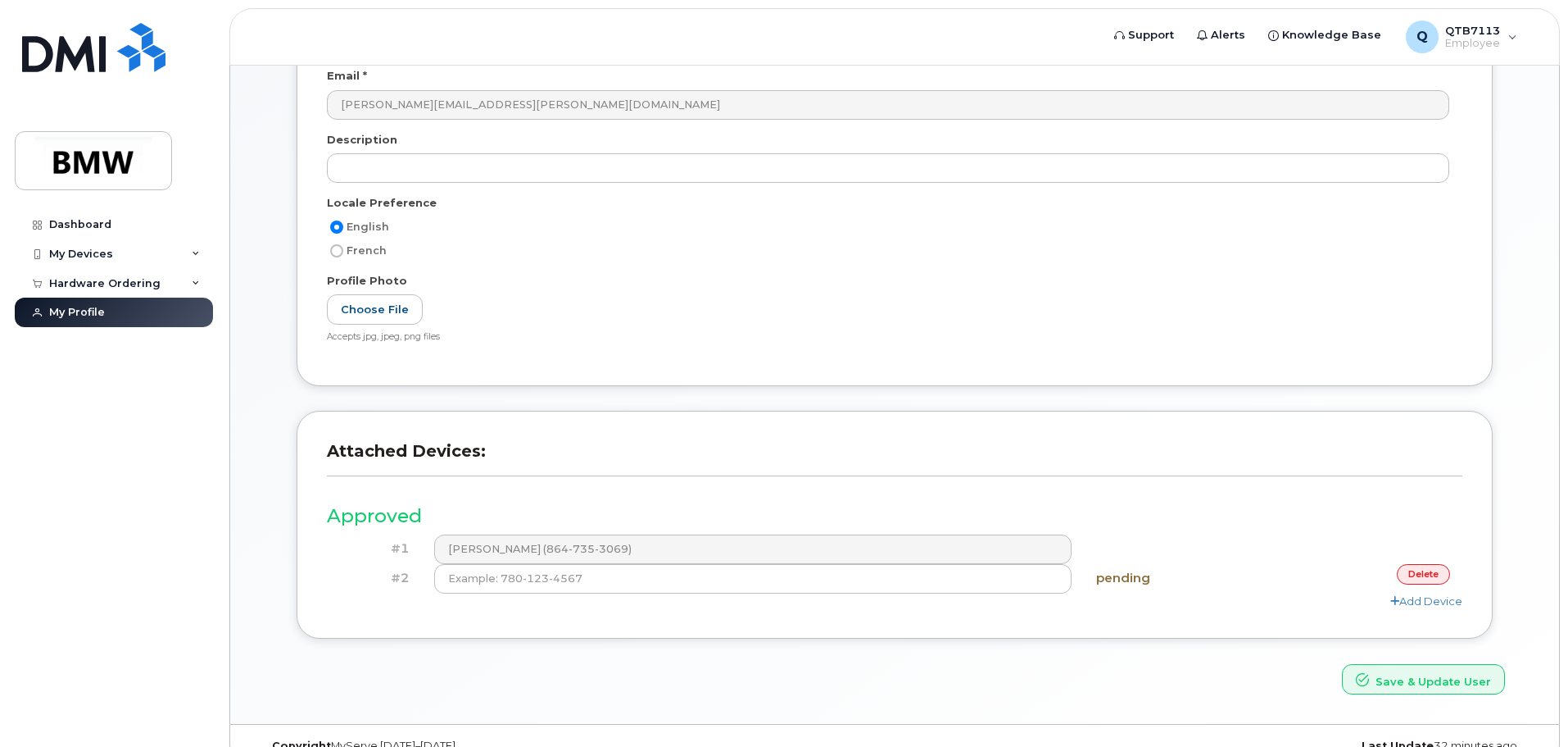
click at [1424, 580] on link "delete" at bounding box center [1424, 573] width 54 height 21
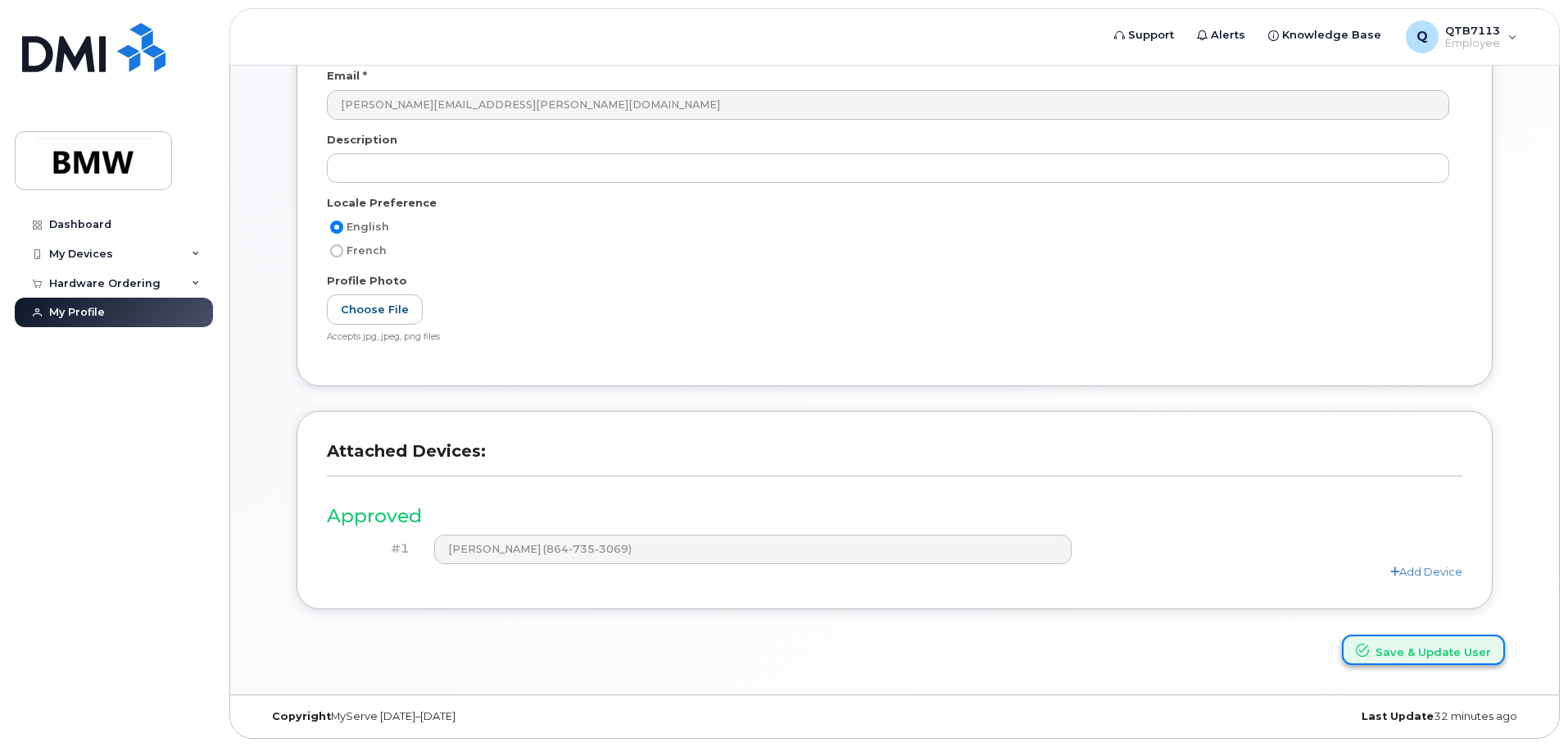
click at [1455, 648] on button "Save & Update User" at bounding box center [1423, 649] width 163 height 30
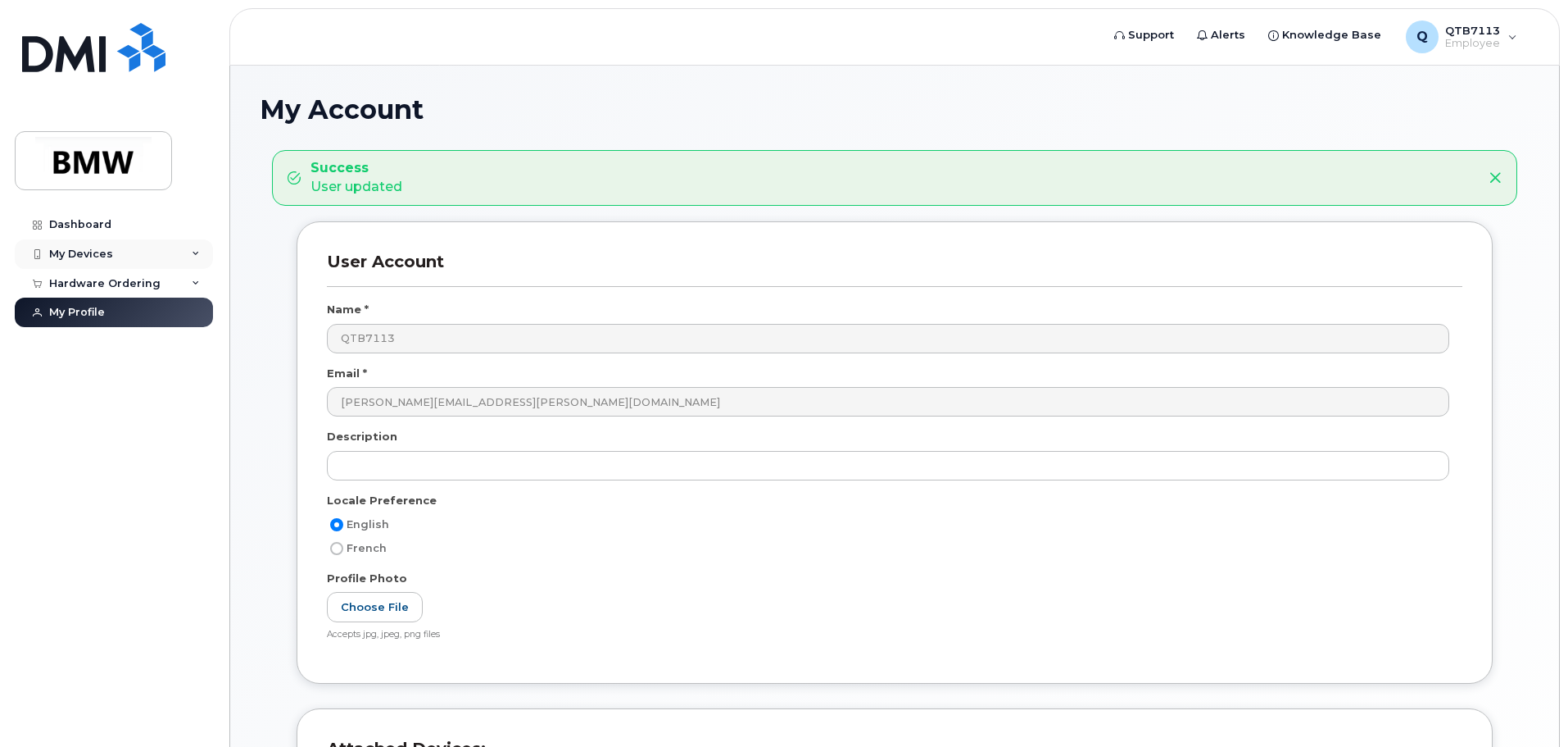
click at [199, 255] on icon at bounding box center [195, 254] width 8 height 8
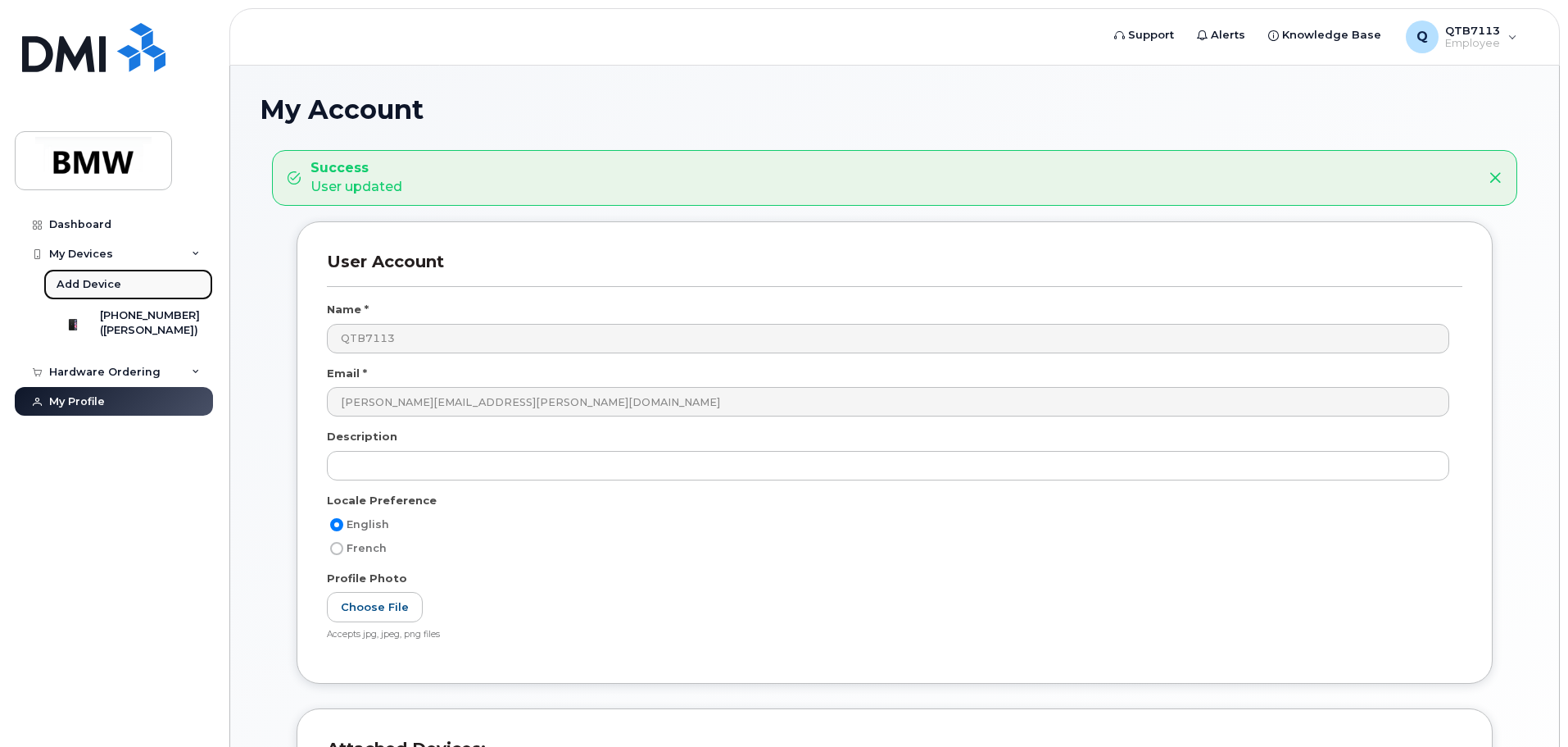
click at [100, 284] on div "Add Device" at bounding box center [88, 284] width 65 height 15
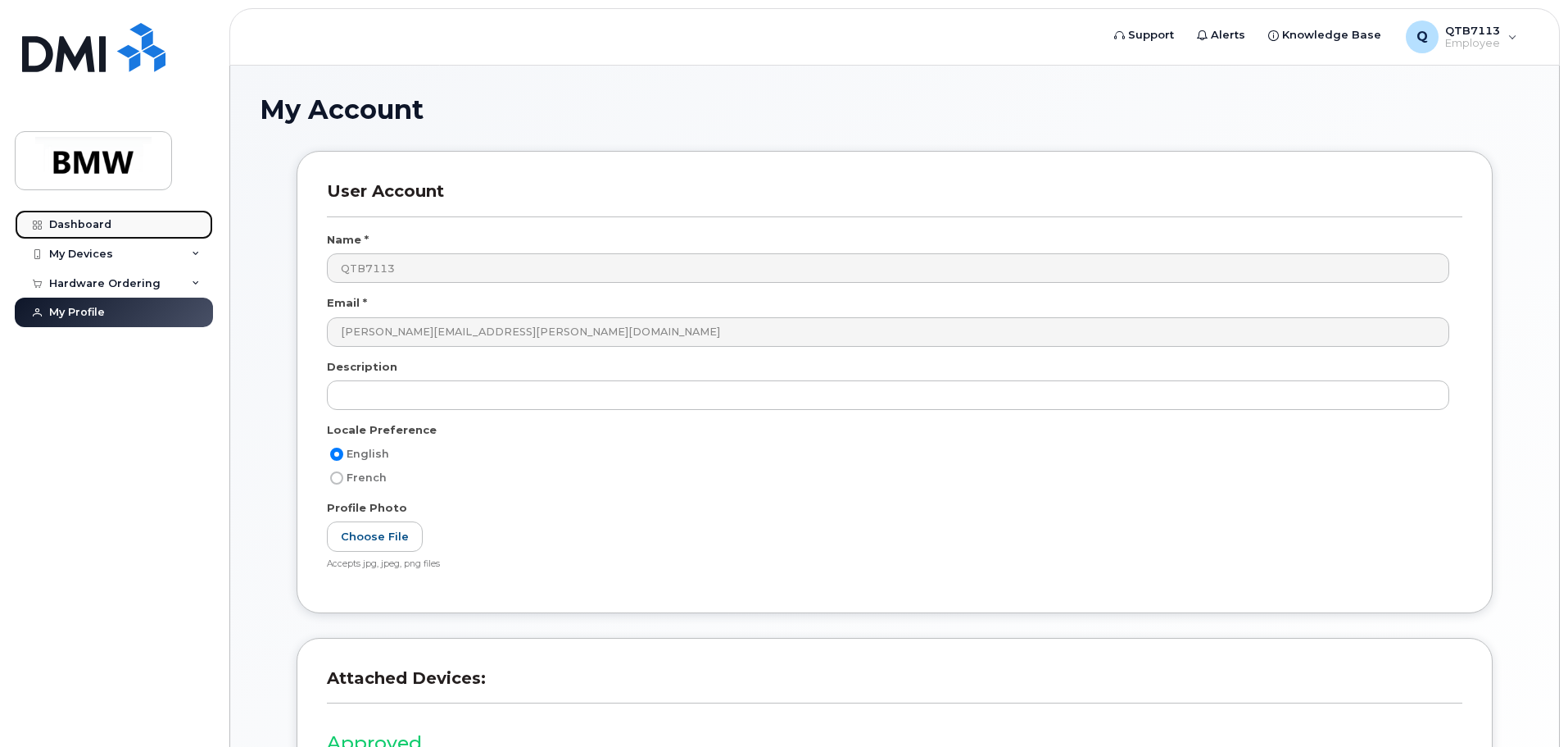
click at [80, 230] on link "Dashboard" at bounding box center [114, 224] width 198 height 29
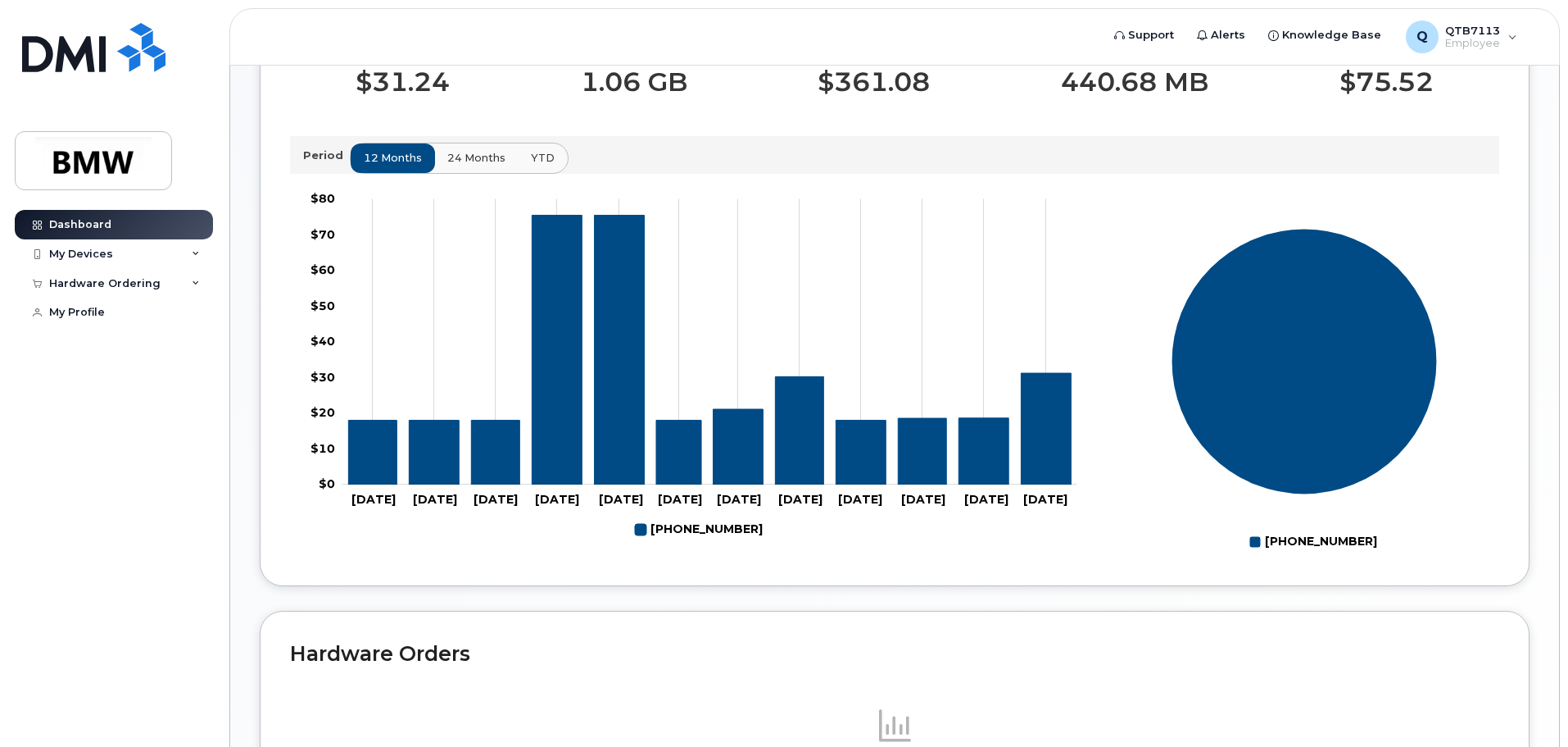
scroll to position [735, 0]
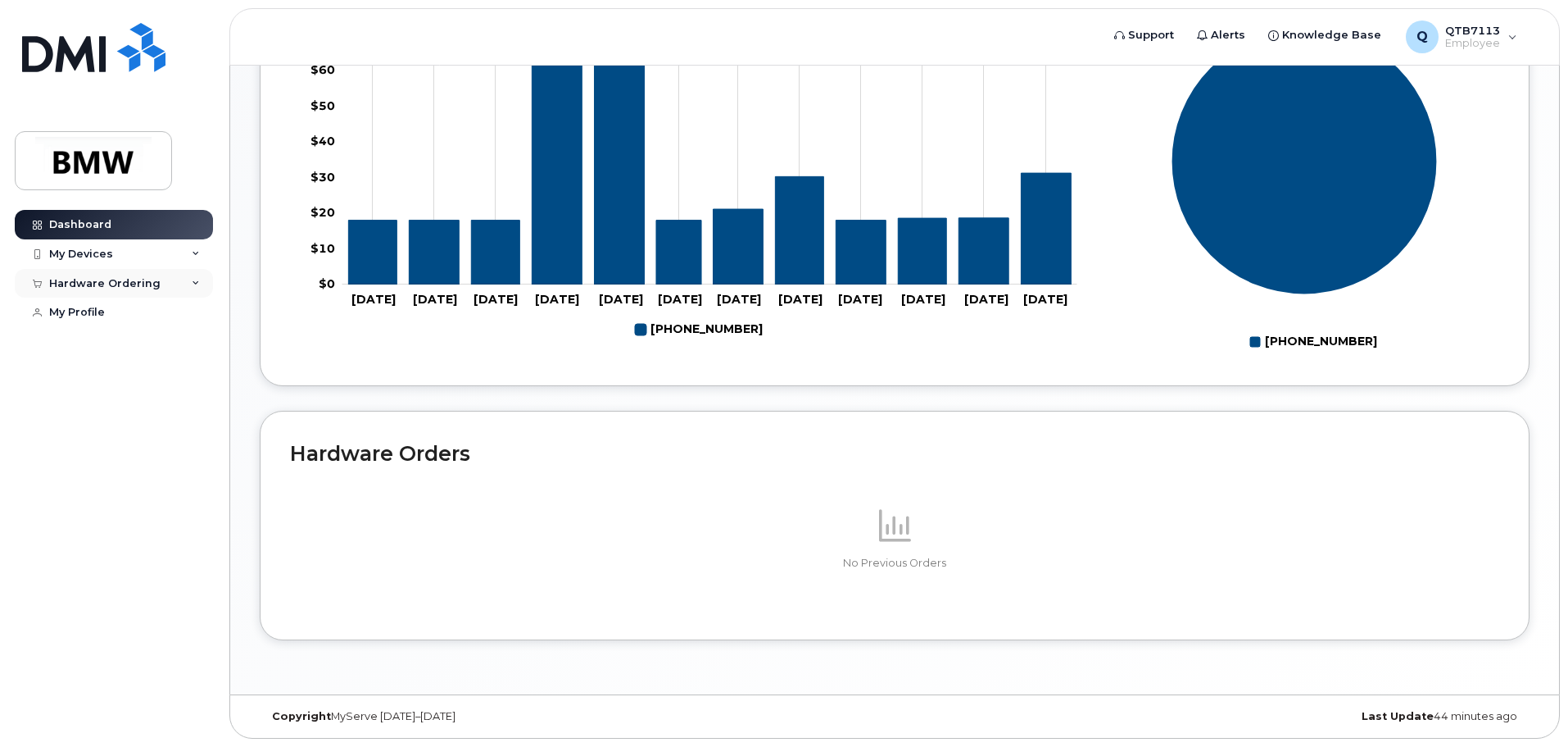
click at [194, 281] on icon at bounding box center [195, 284] width 8 height 8
click at [111, 284] on div "Hardware Ordering" at bounding box center [104, 284] width 112 height 13
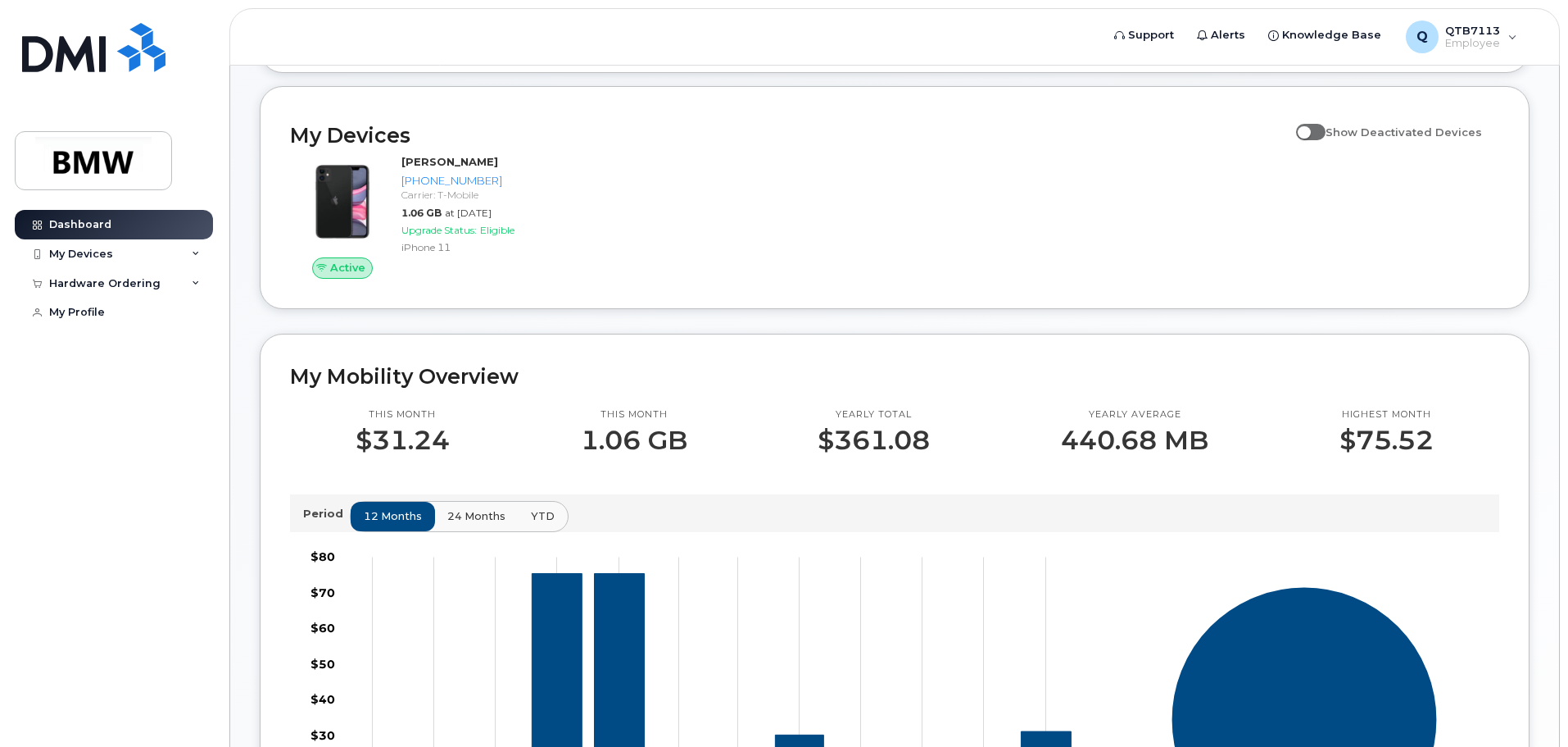
scroll to position [0, 0]
